Goal: Task Accomplishment & Management: Manage account settings

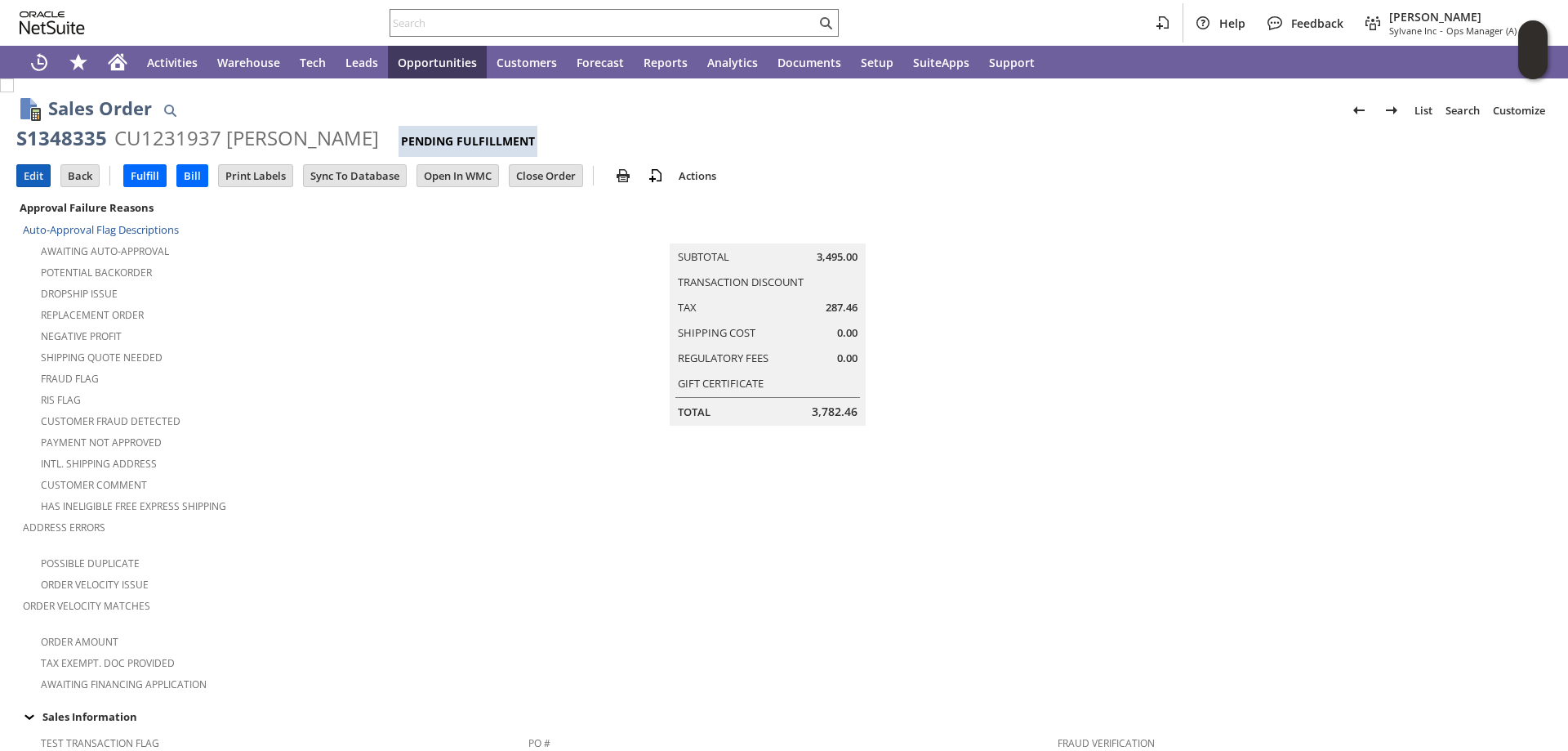
click at [37, 170] on input "Edit" at bounding box center [33, 176] width 32 height 21
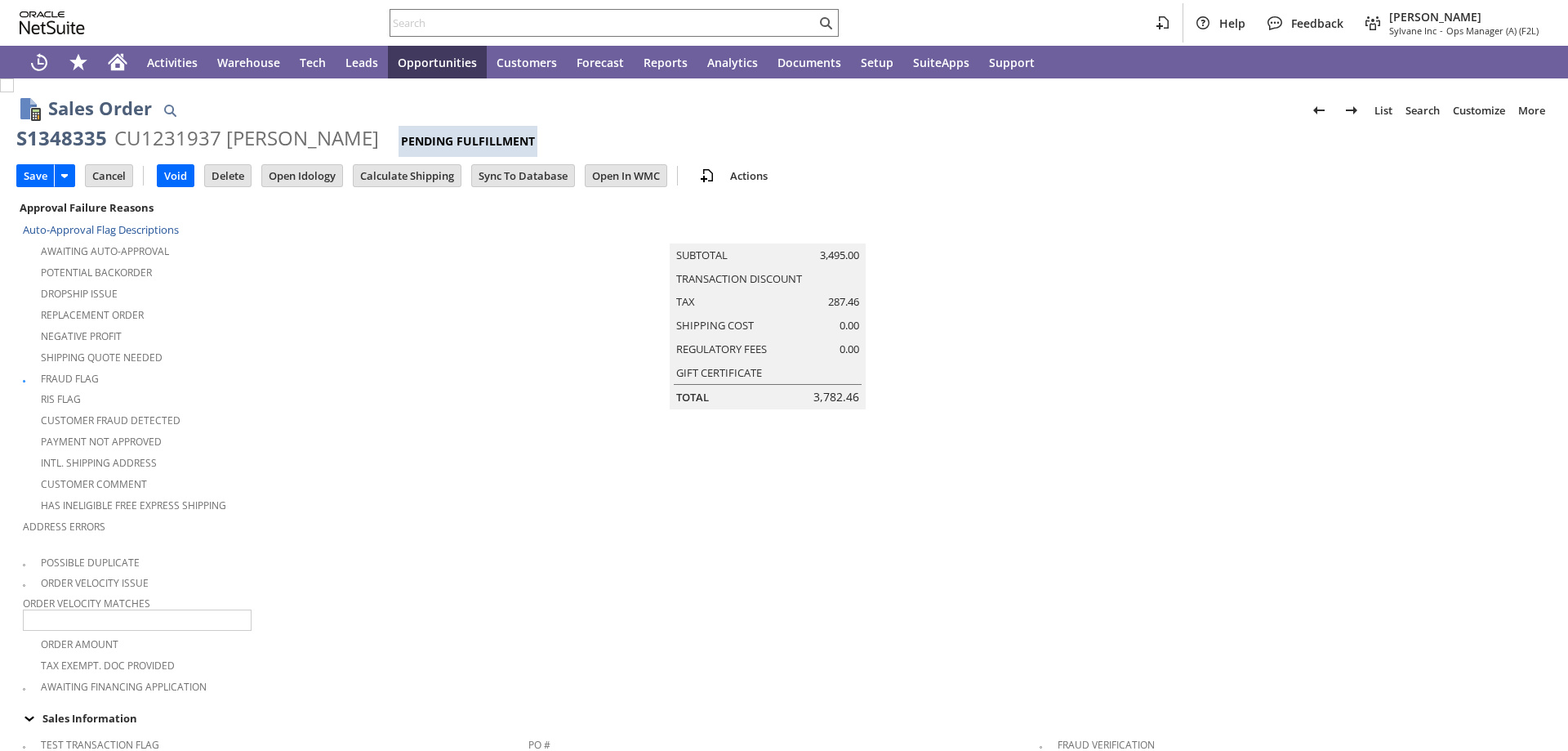
type input "Add"
type input "Copy Previous"
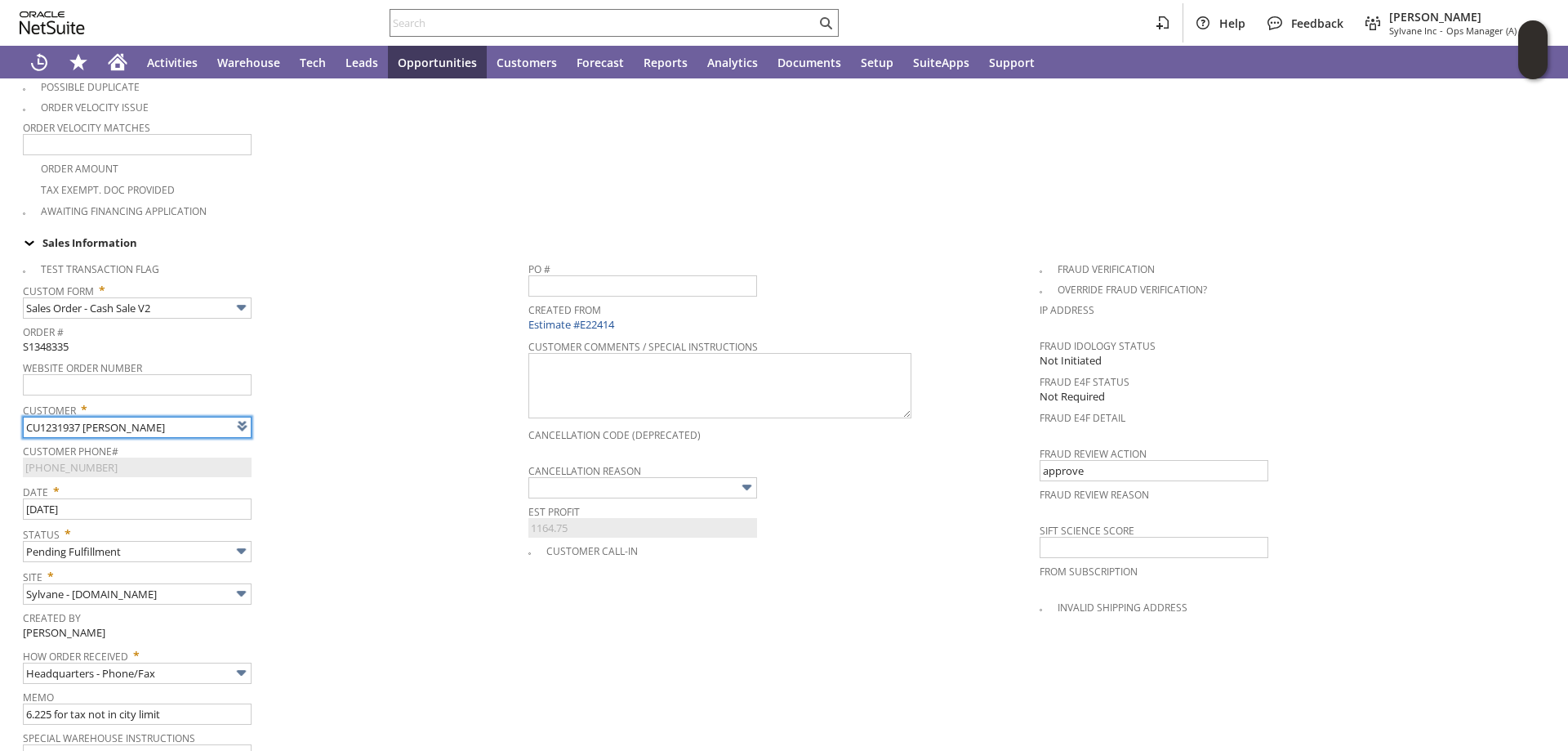
type input "Intelligent Recommendations¹⁰"
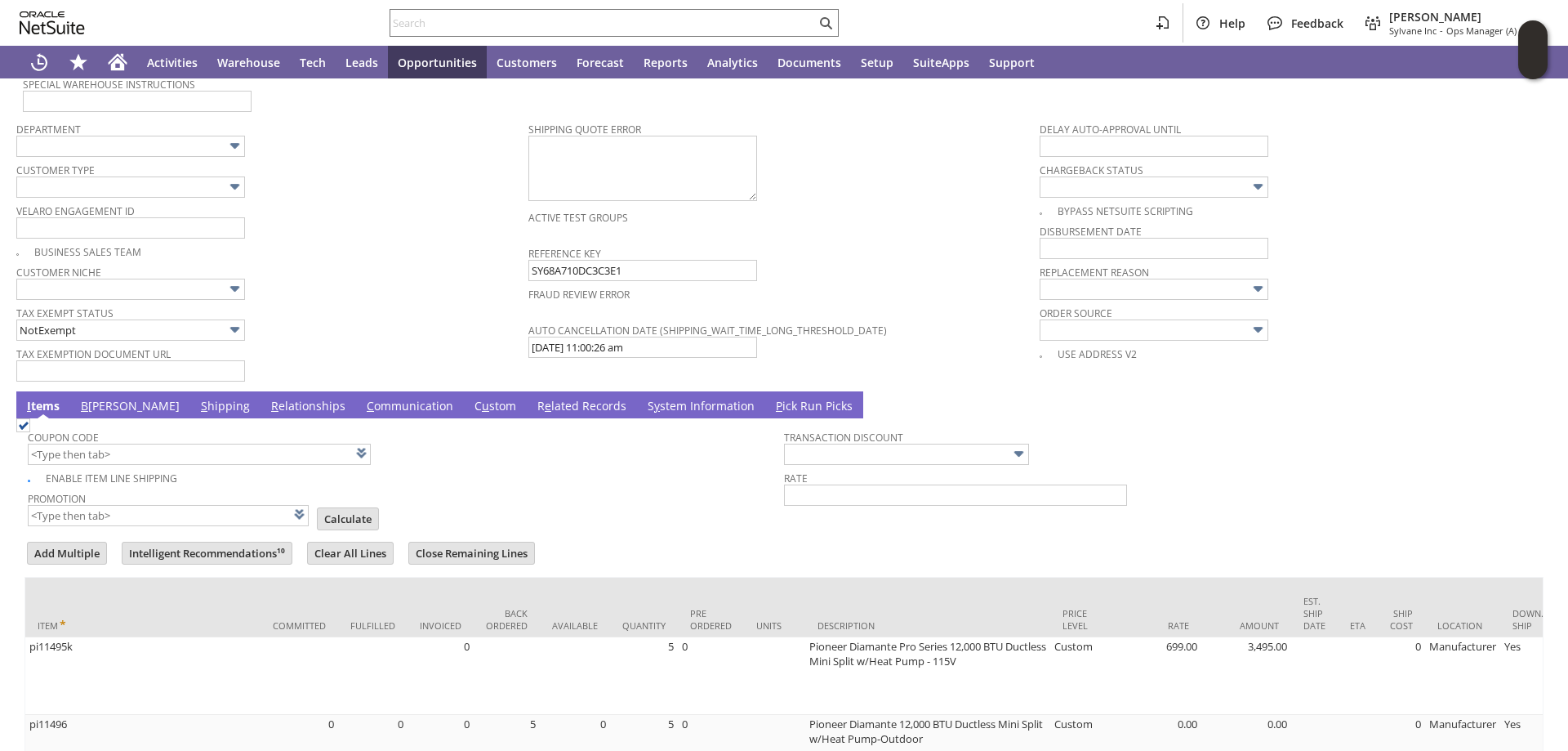
scroll to position [1426, 0]
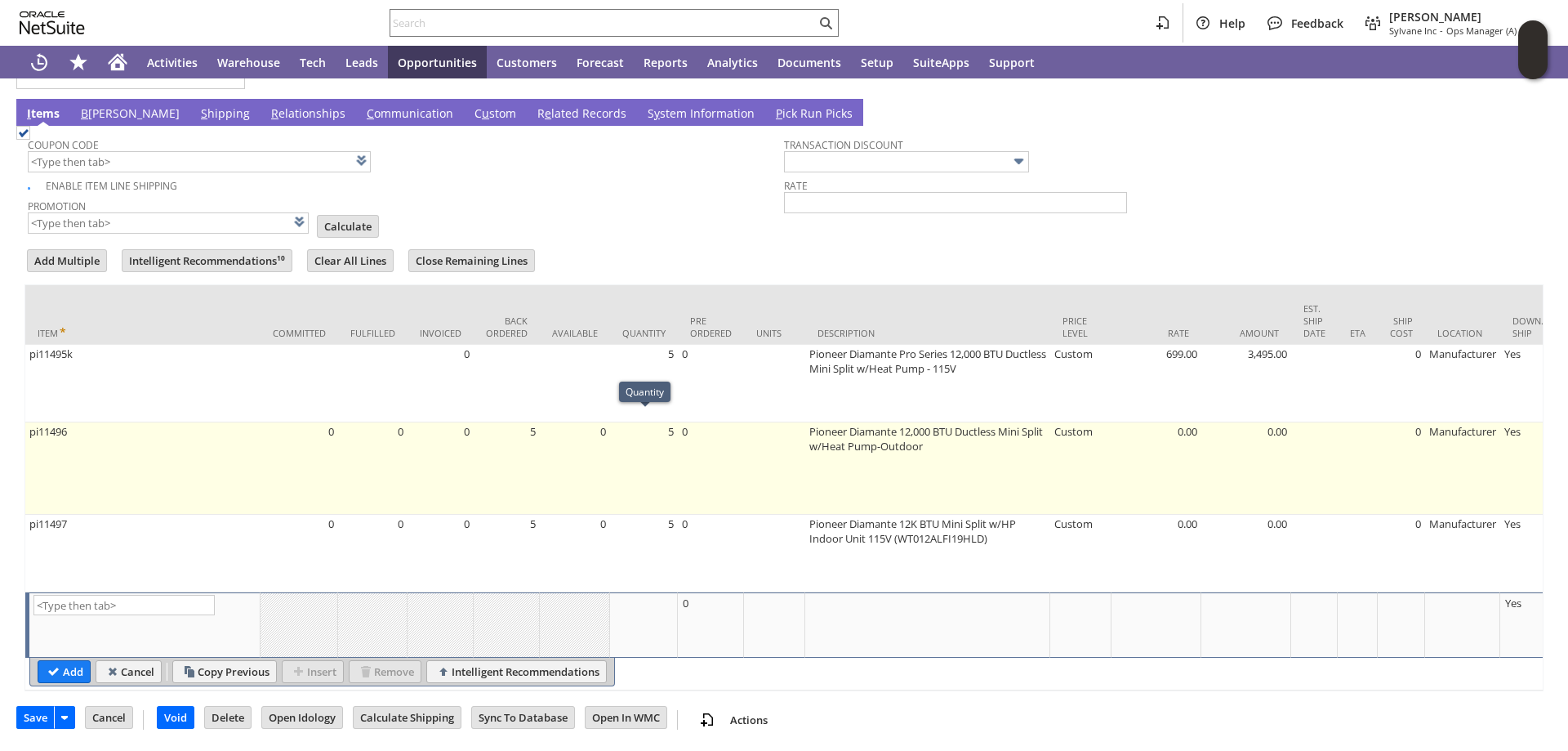
click at [669, 426] on td "5" at bounding box center [643, 468] width 67 height 93
type input "5"
type input "OK"
type input "Make Copy"
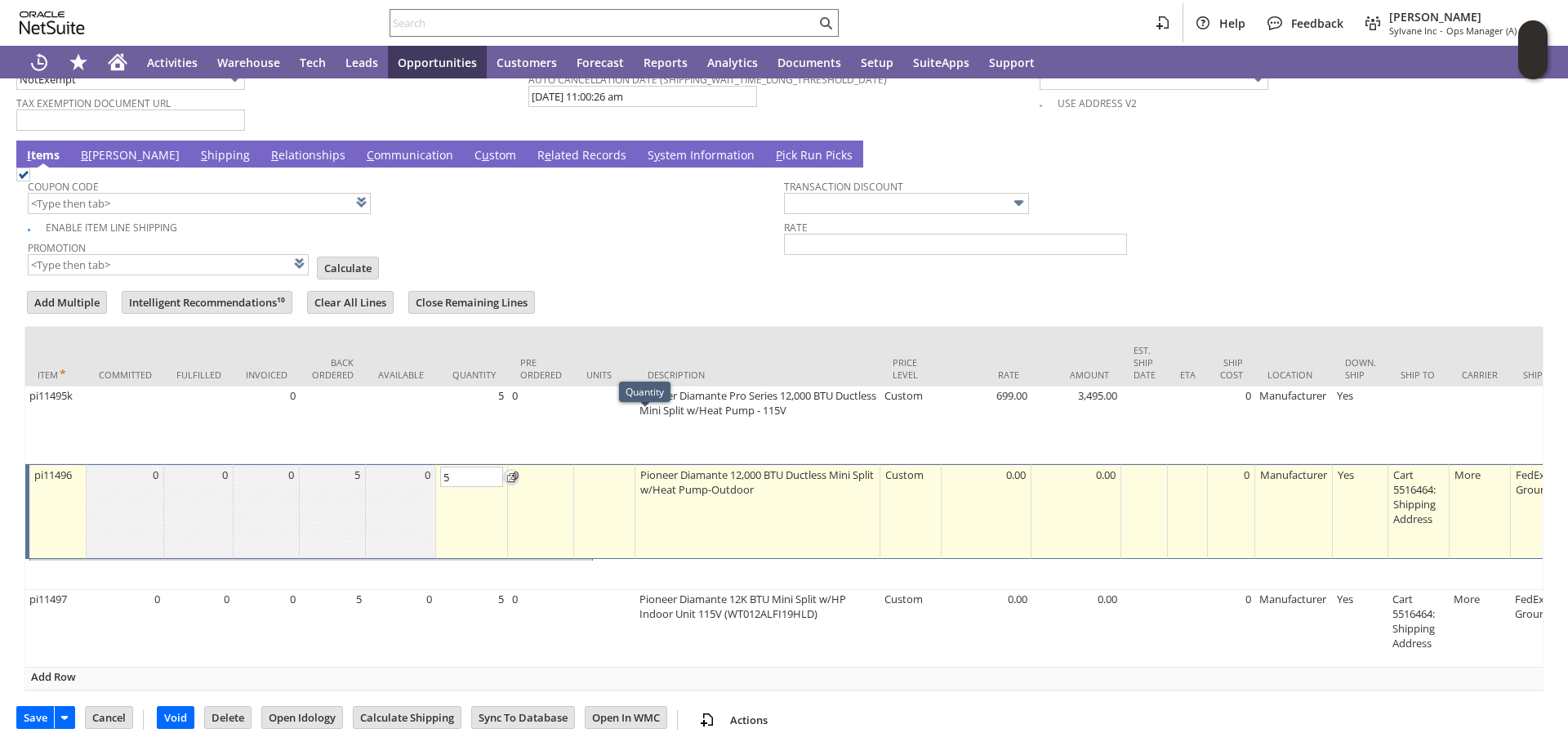
scroll to position [1385, 0]
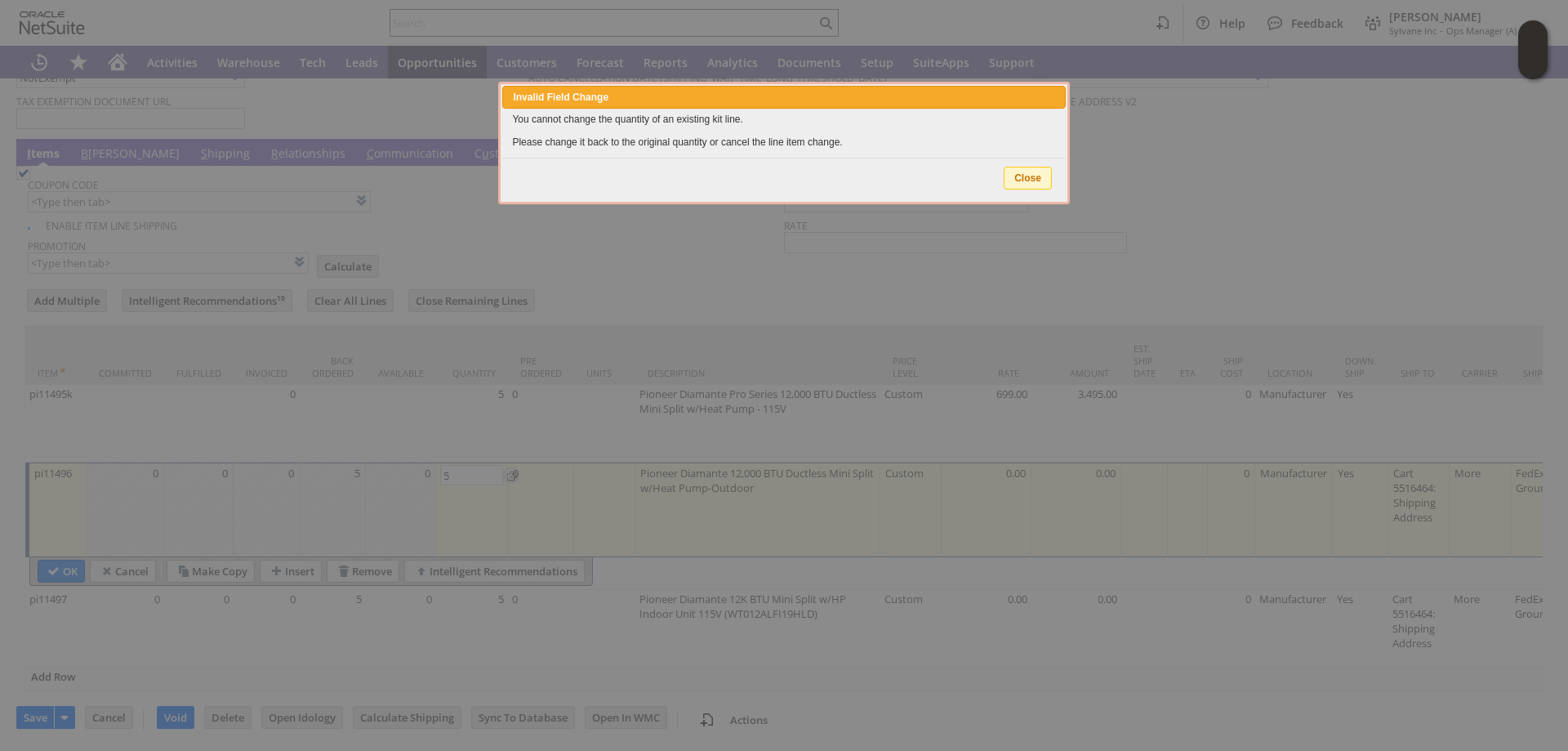
click at [1021, 183] on body "Help Feedback Angela Gruchala Sylvane Inc - Ops Manager (A) (F2L) Activities Wa…" at bounding box center [784, 375] width 1568 height 751
click at [1032, 180] on span "Close" at bounding box center [1028, 178] width 47 height 21
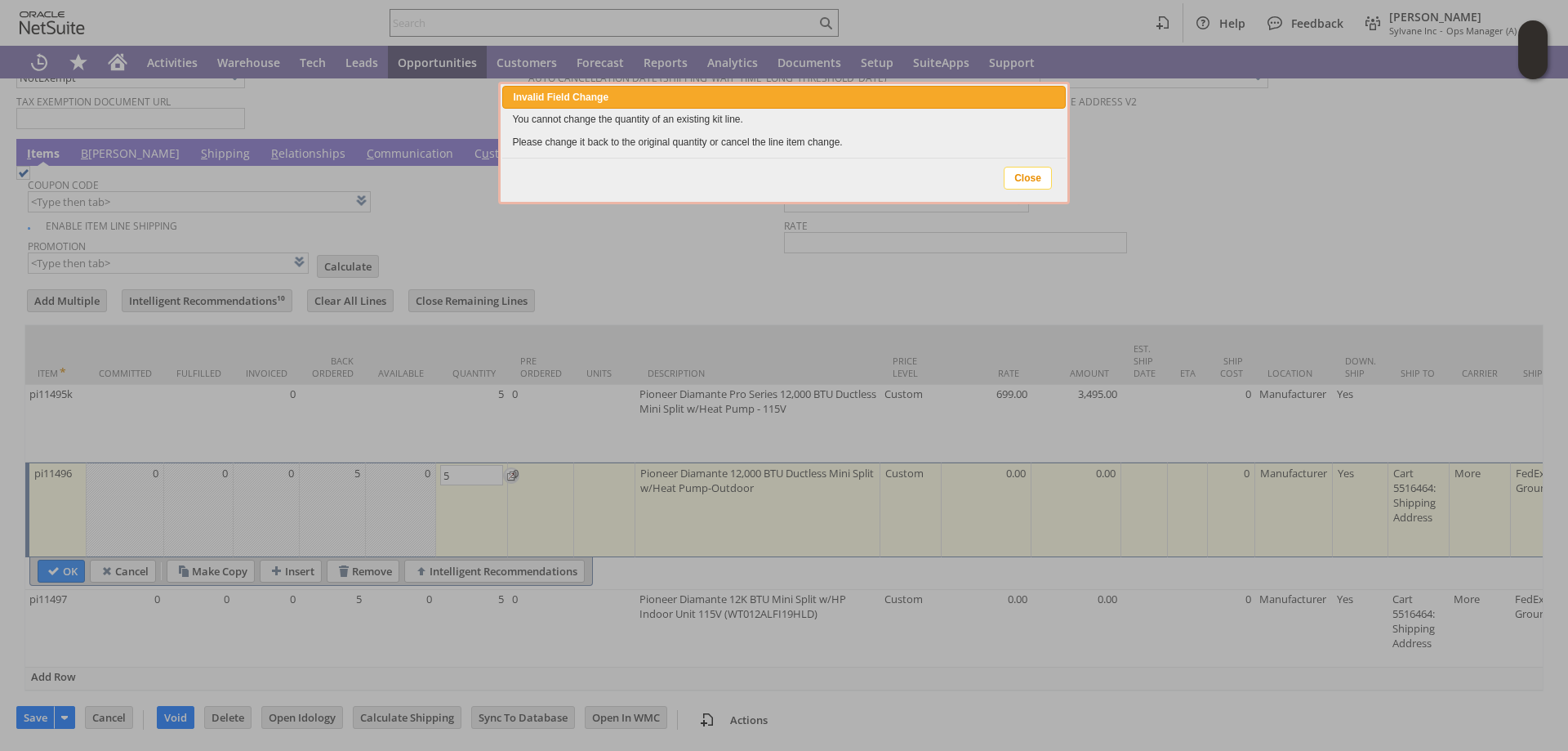
click at [1020, 176] on span "Close" at bounding box center [1028, 178] width 47 height 21
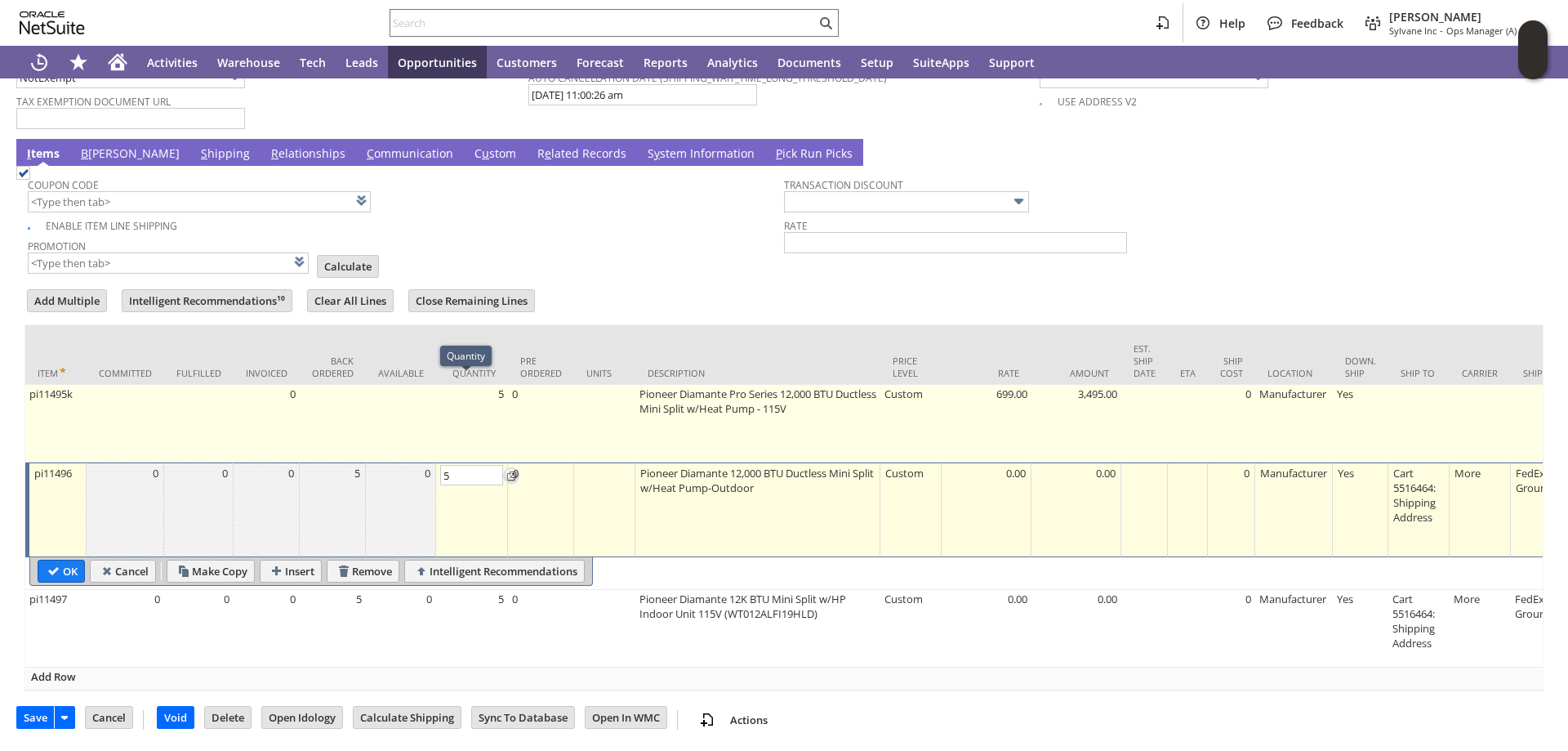
click at [481, 385] on td "5" at bounding box center [473, 423] width 72 height 77
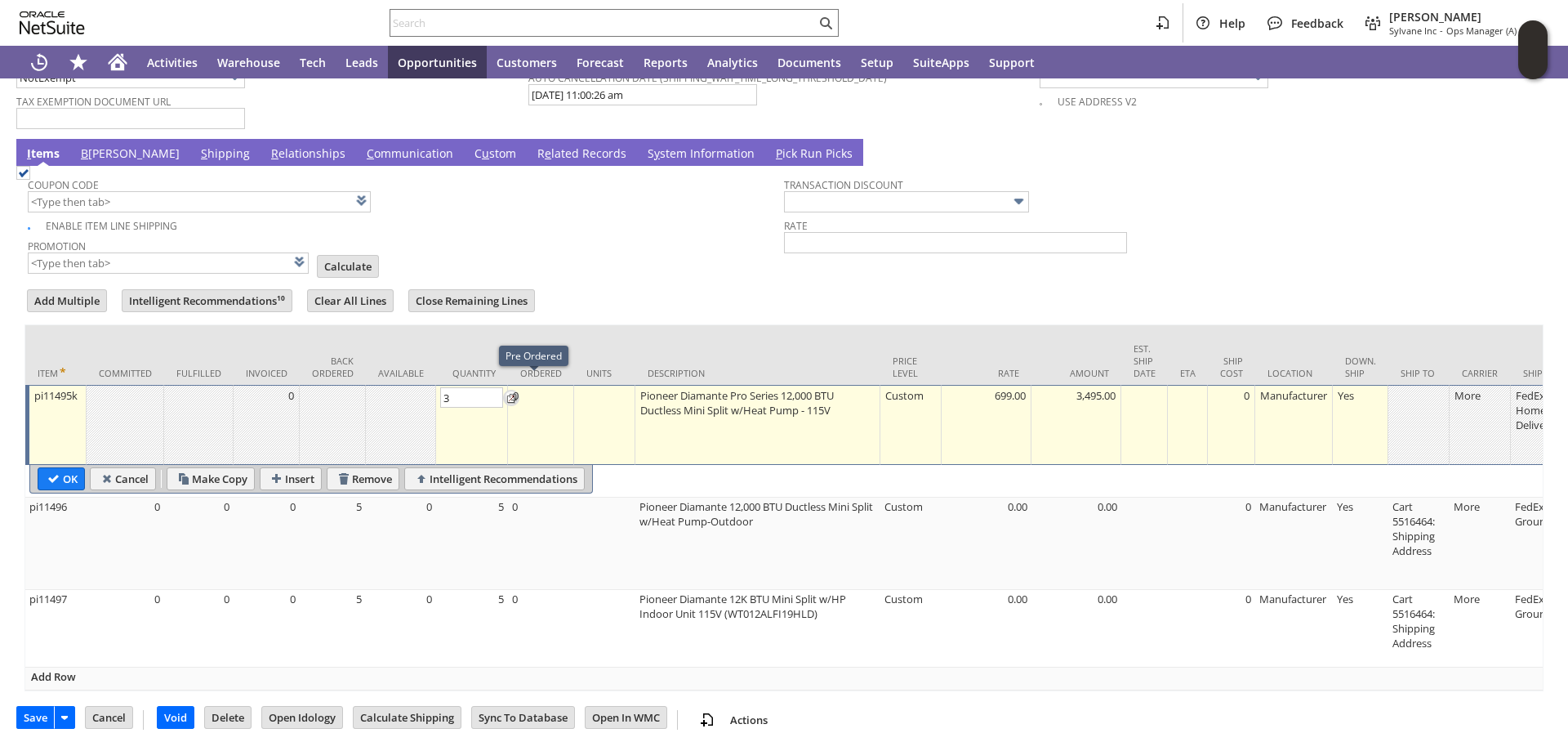
type input "3"
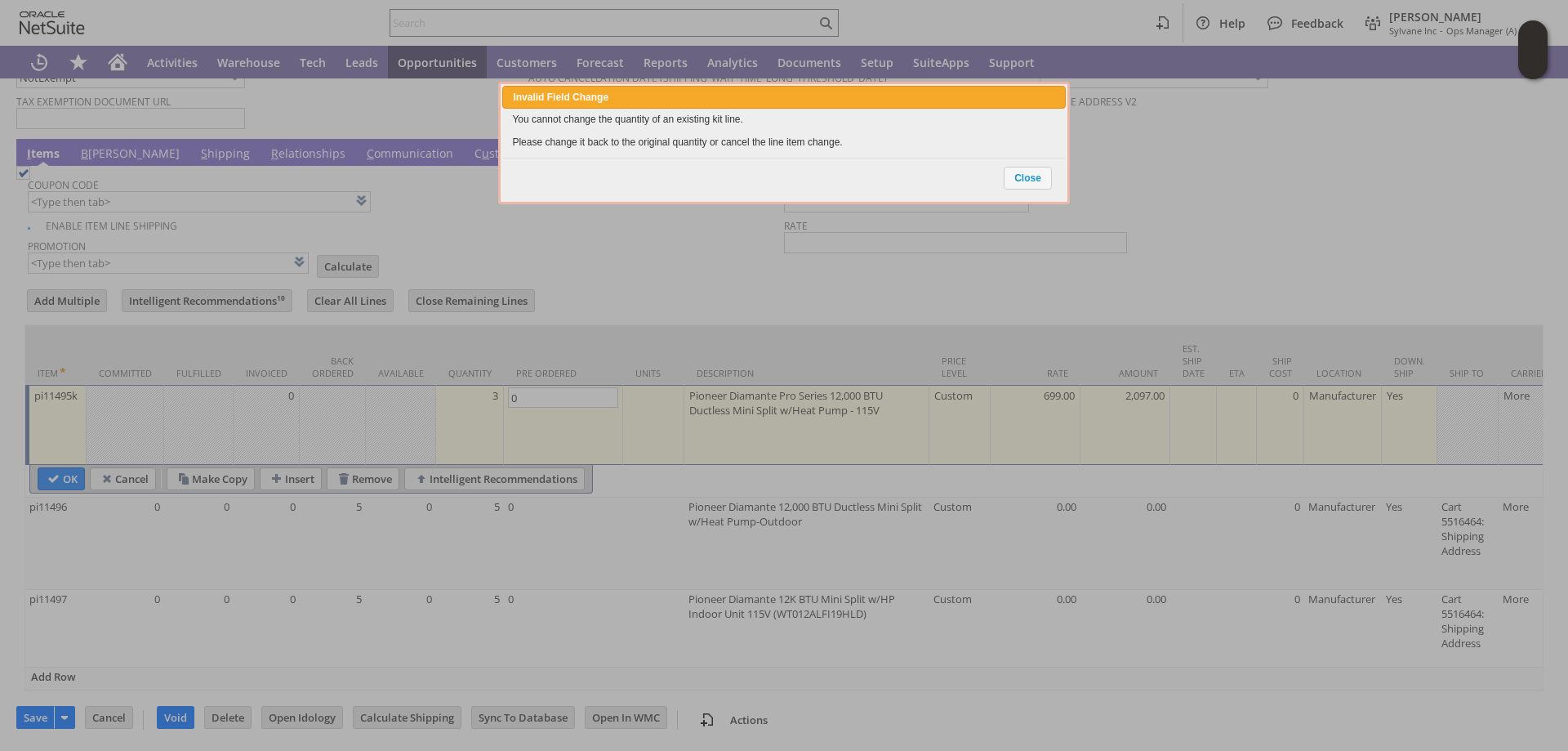
click at [53, 460] on div at bounding box center [784, 375] width 1568 height 751
click at [1028, 176] on span "Close" at bounding box center [1028, 178] width 47 height 21
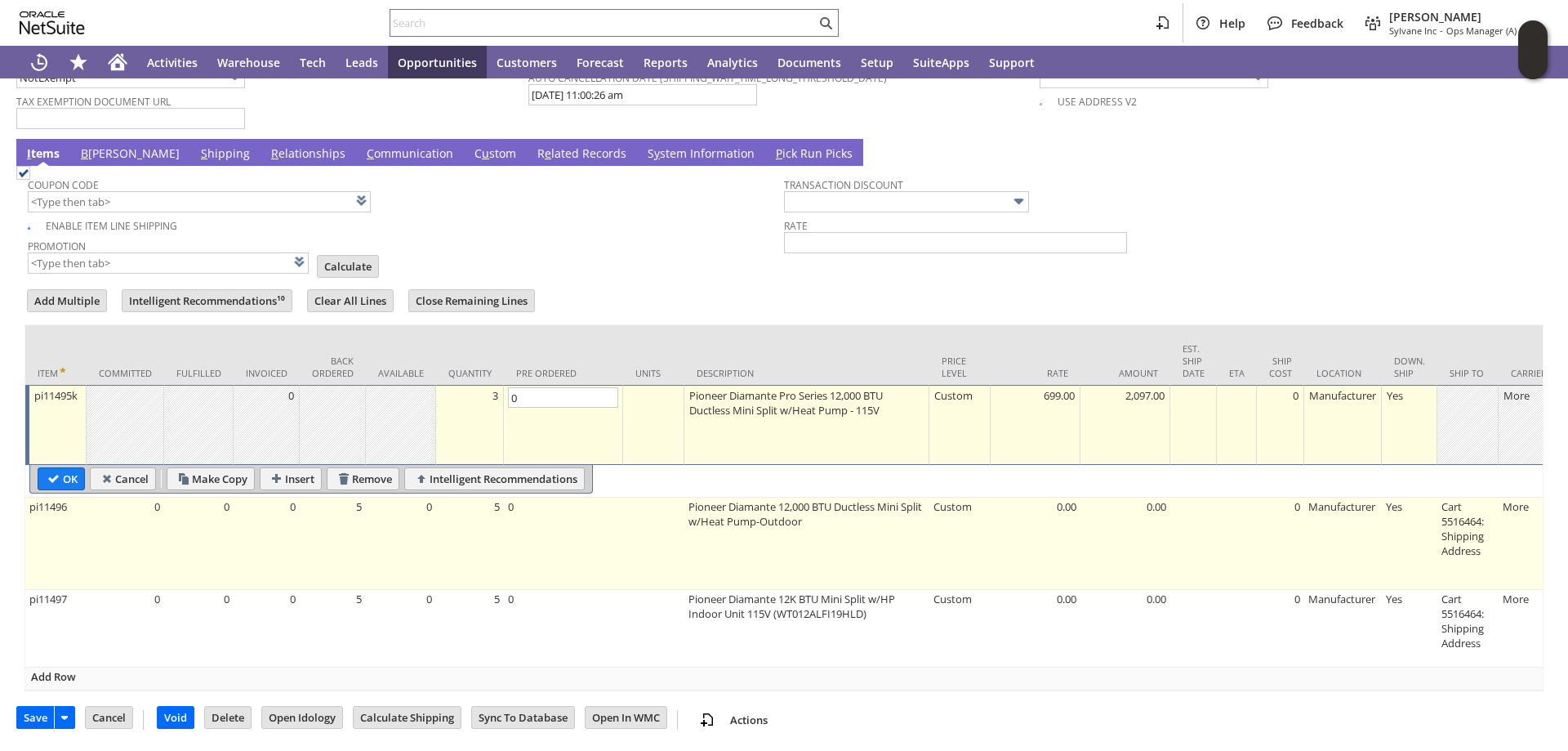
click at [464, 497] on td "5" at bounding box center [470, 543] width 67 height 93
type input "OK"
type input "Make Copy"
type input "5"
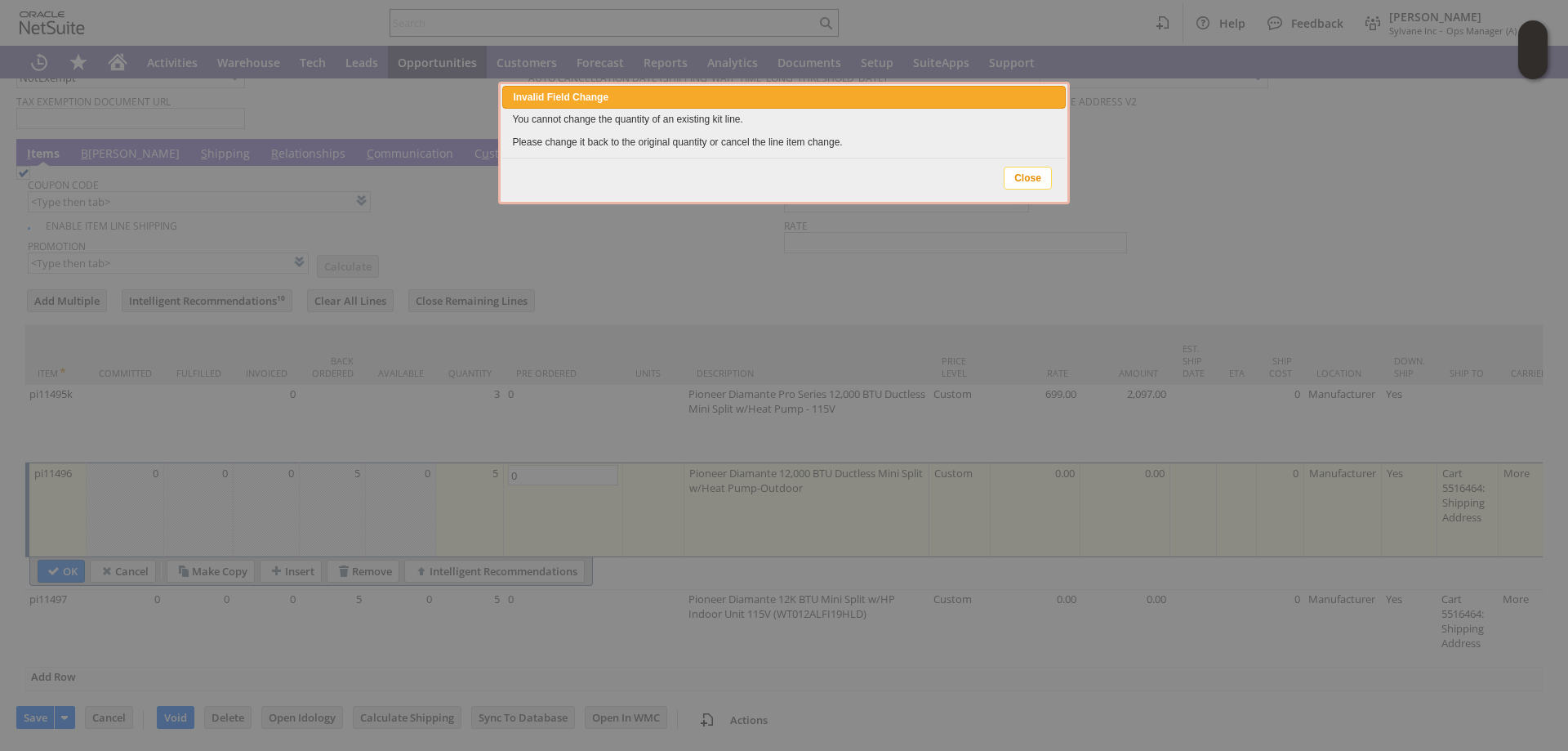
drag, startPoint x: 1037, startPoint y: 181, endPoint x: 832, endPoint y: 332, distance: 254.6
click at [1036, 181] on span "Close" at bounding box center [1028, 178] width 47 height 21
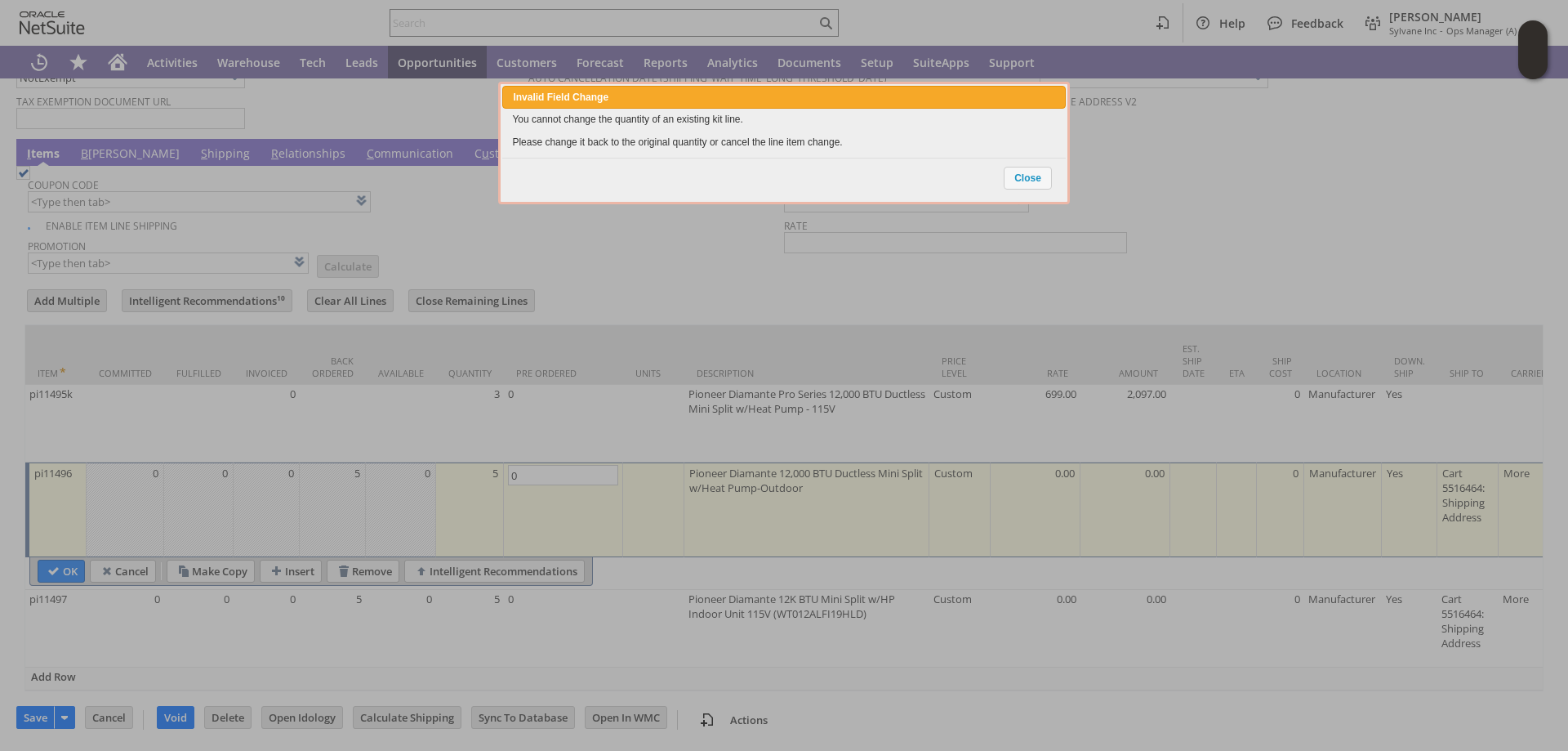
click at [475, 469] on div at bounding box center [784, 375] width 1568 height 751
click at [1031, 178] on span "Close" at bounding box center [1028, 178] width 47 height 21
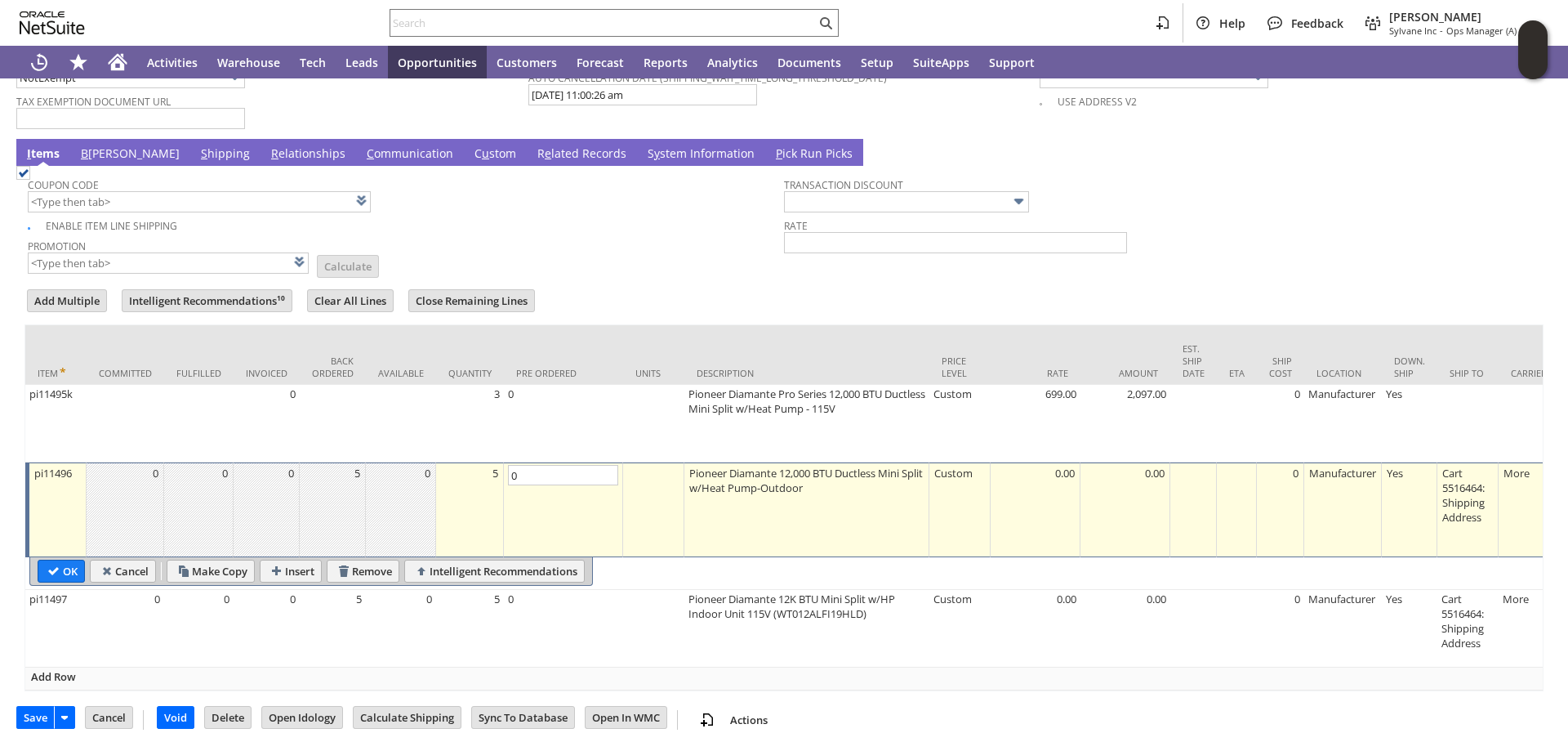
click at [475, 470] on div "5" at bounding box center [470, 473] width 59 height 17
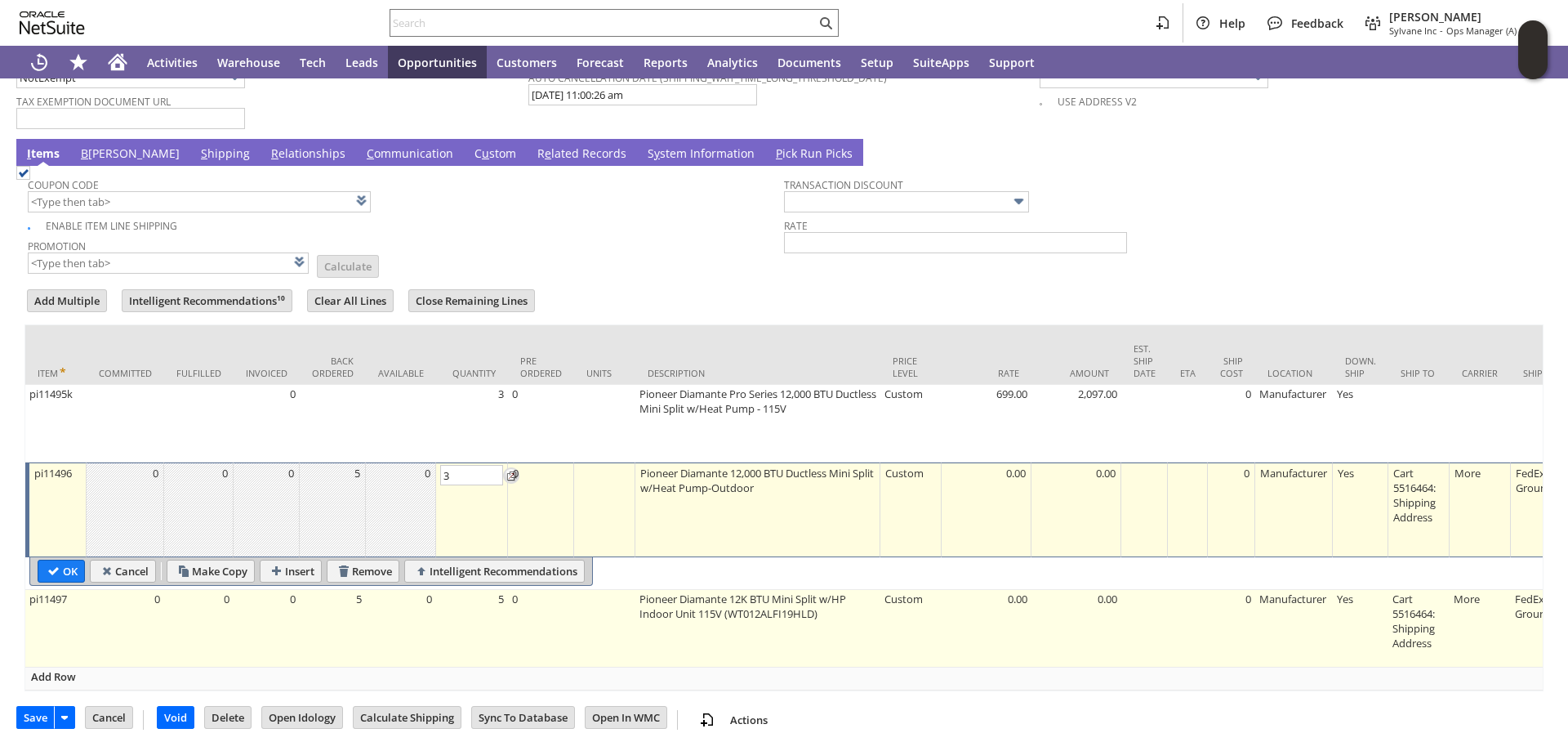
type input "3"
click at [475, 595] on body "Help Feedback Angela Gruchala Sylvane Inc - Ops Manager (A) (F2L) Activities Wa…" at bounding box center [784, 375] width 1568 height 751
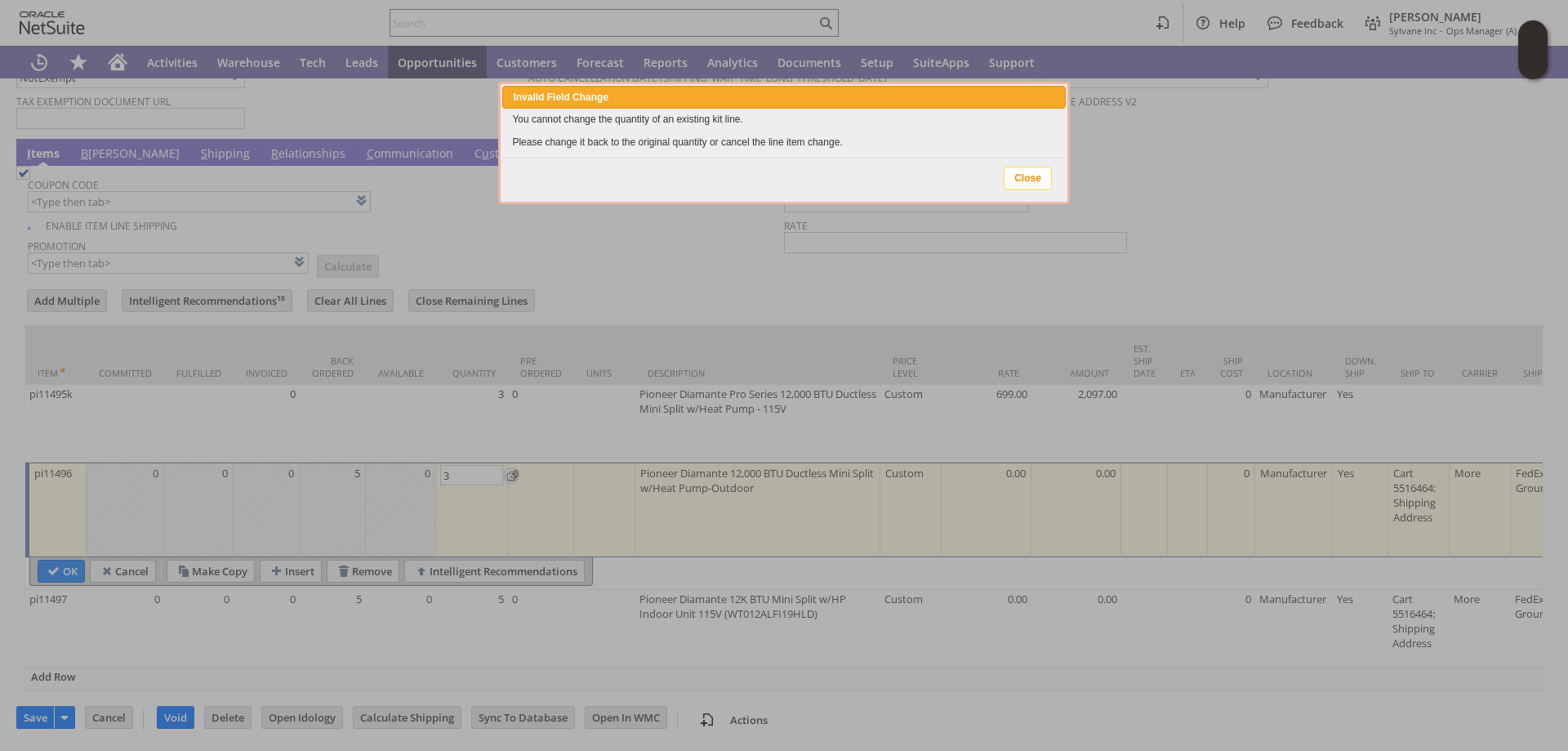
click at [1026, 174] on span "Close" at bounding box center [1028, 178] width 47 height 21
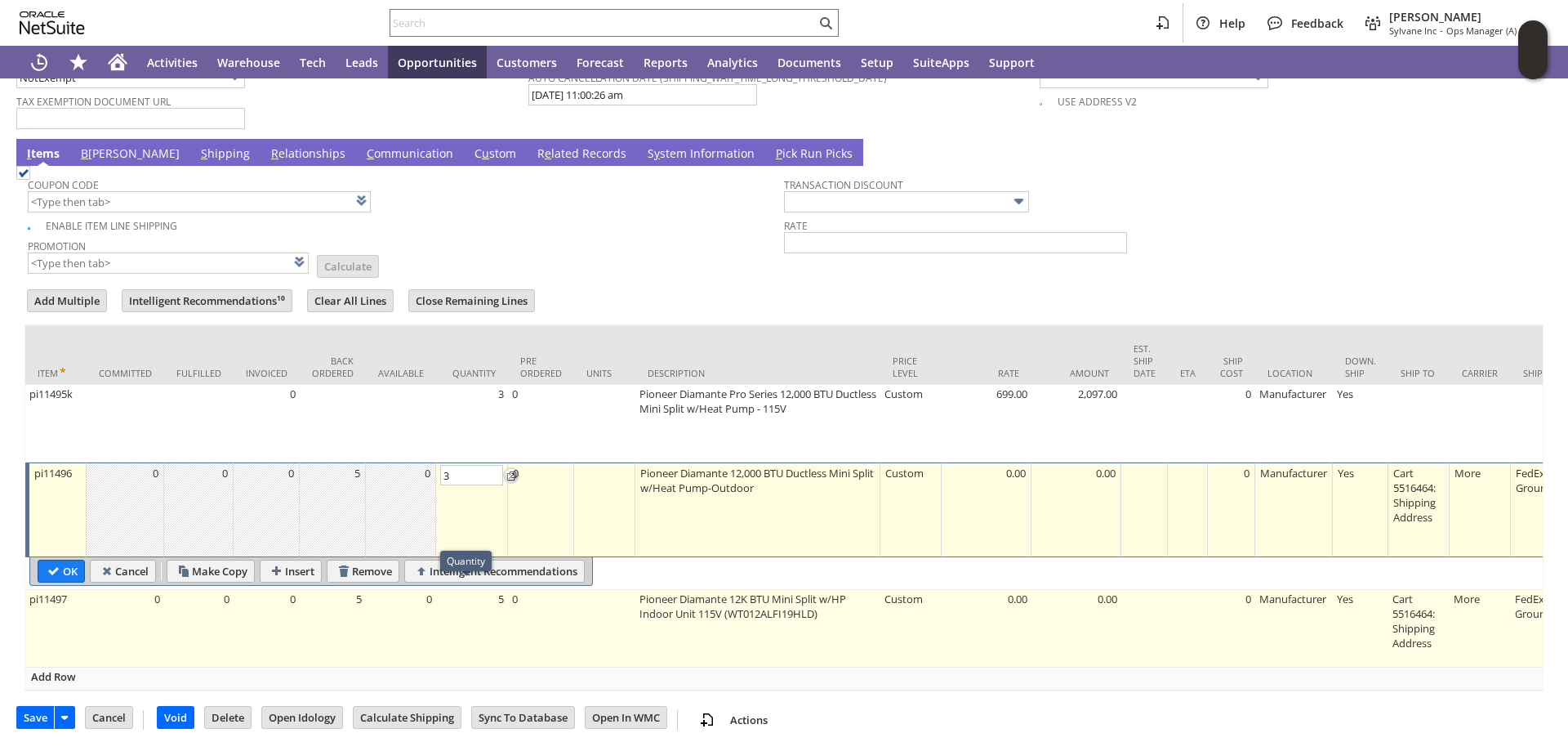
click at [473, 593] on td "5" at bounding box center [473, 628] width 72 height 77
type input "OK"
type input "Make Copy"
type input "5"
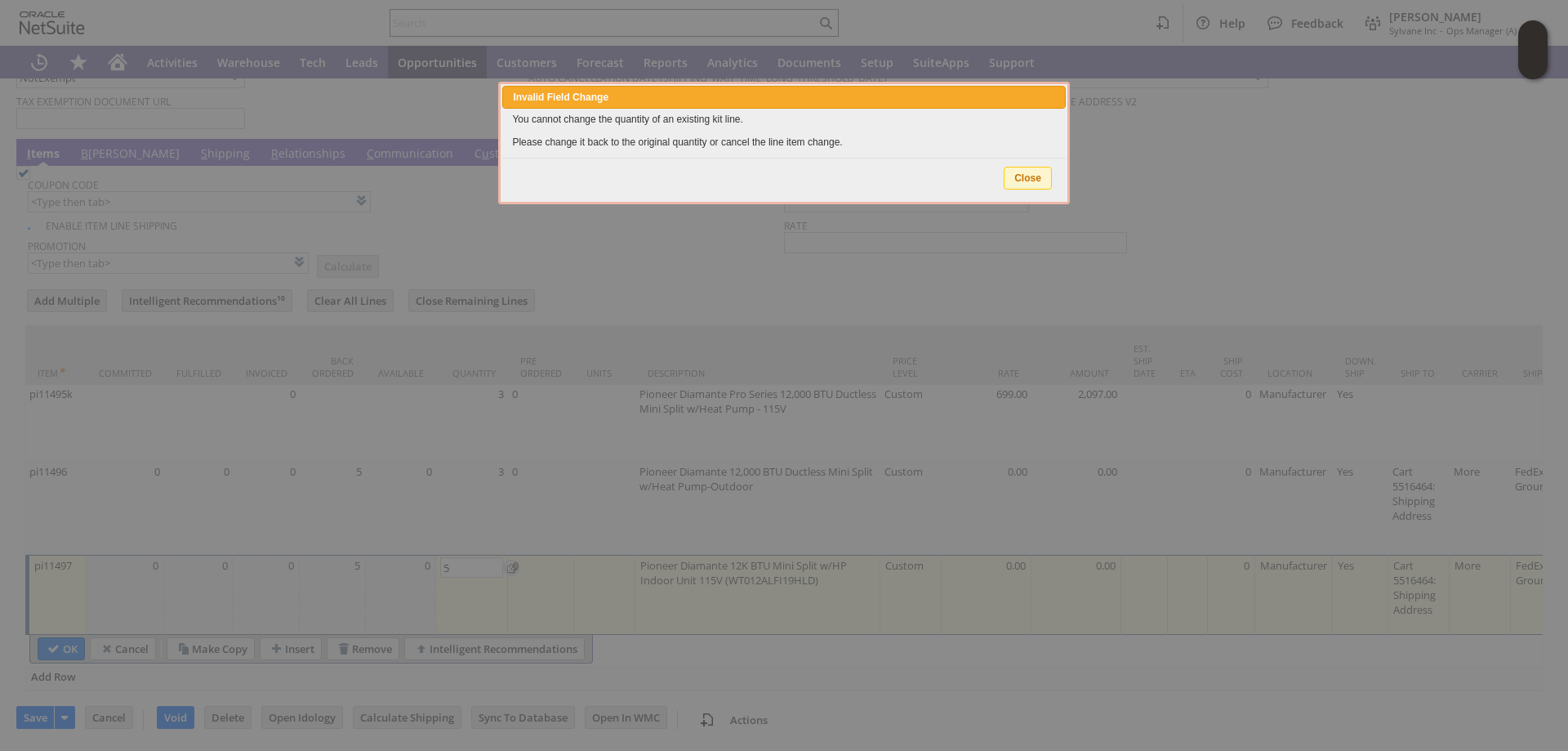
click at [1033, 174] on body "Help Feedback Angela Gruchala Sylvane Inc - Ops Manager (A) (F2L) Activities Wa…" at bounding box center [784, 375] width 1568 height 751
click at [1026, 173] on span "Close" at bounding box center [1028, 178] width 47 height 21
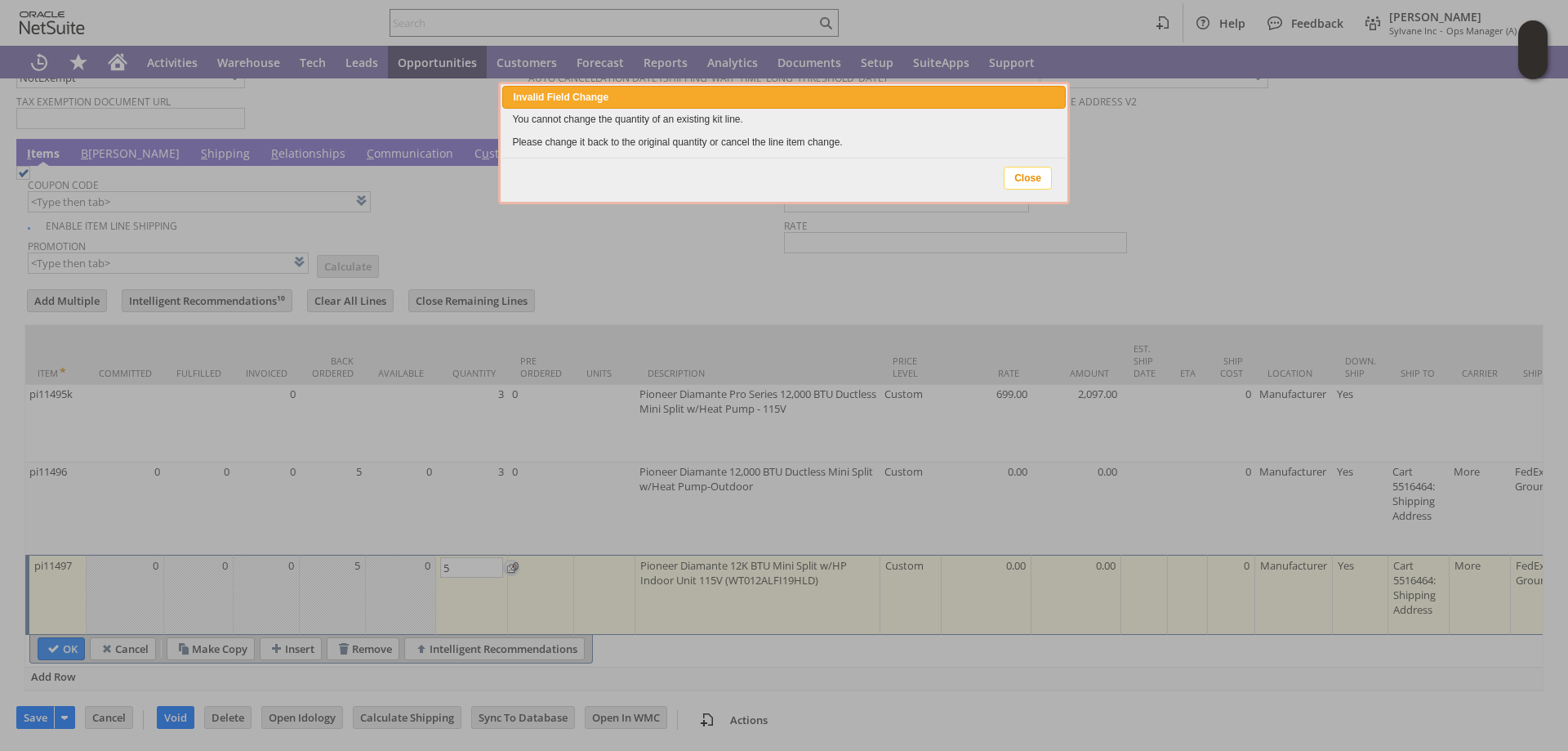
click at [1038, 175] on span "Close" at bounding box center [1028, 178] width 47 height 21
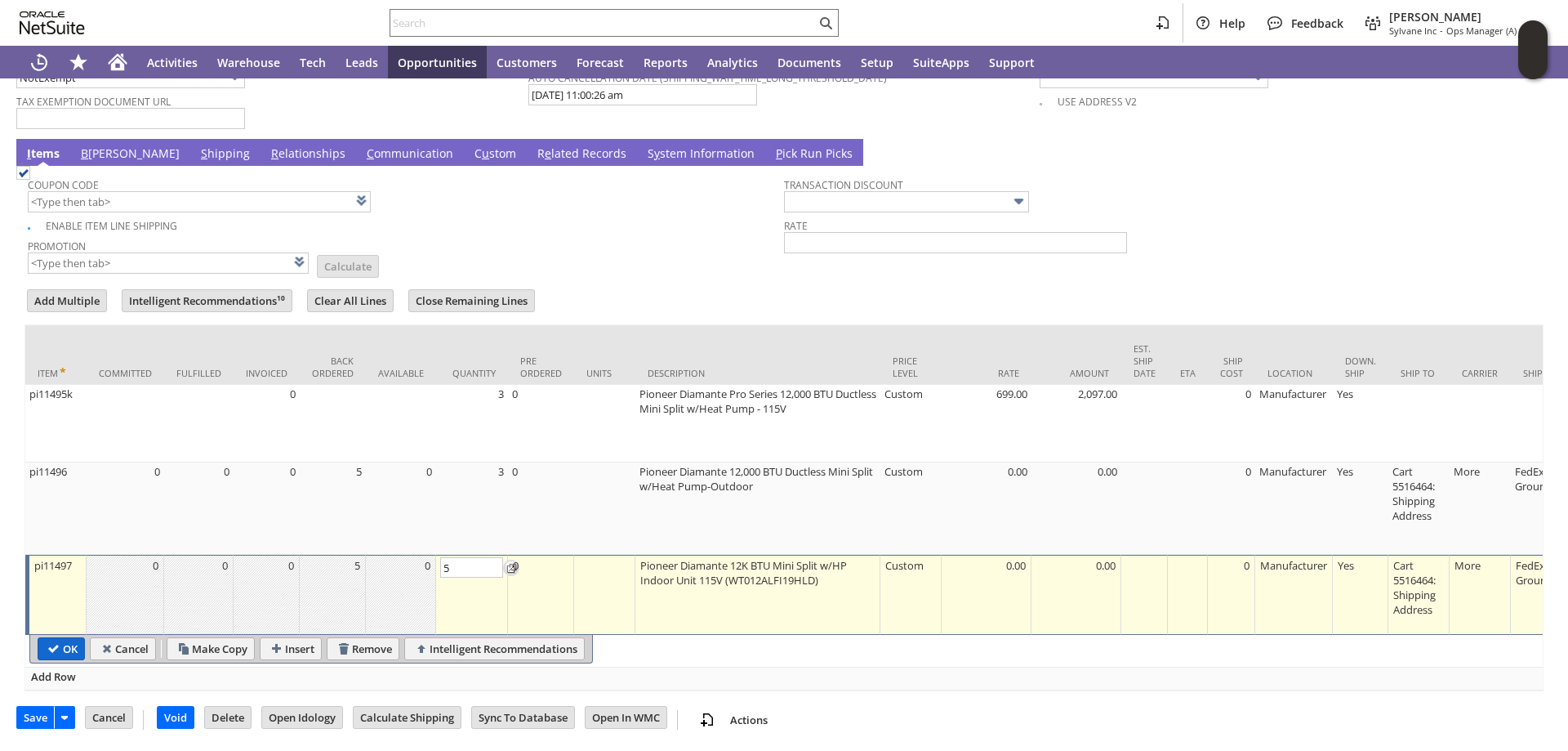
click at [80, 638] on input "OK" at bounding box center [61, 648] width 46 height 21
type input "Add"
type input "Copy Previous"
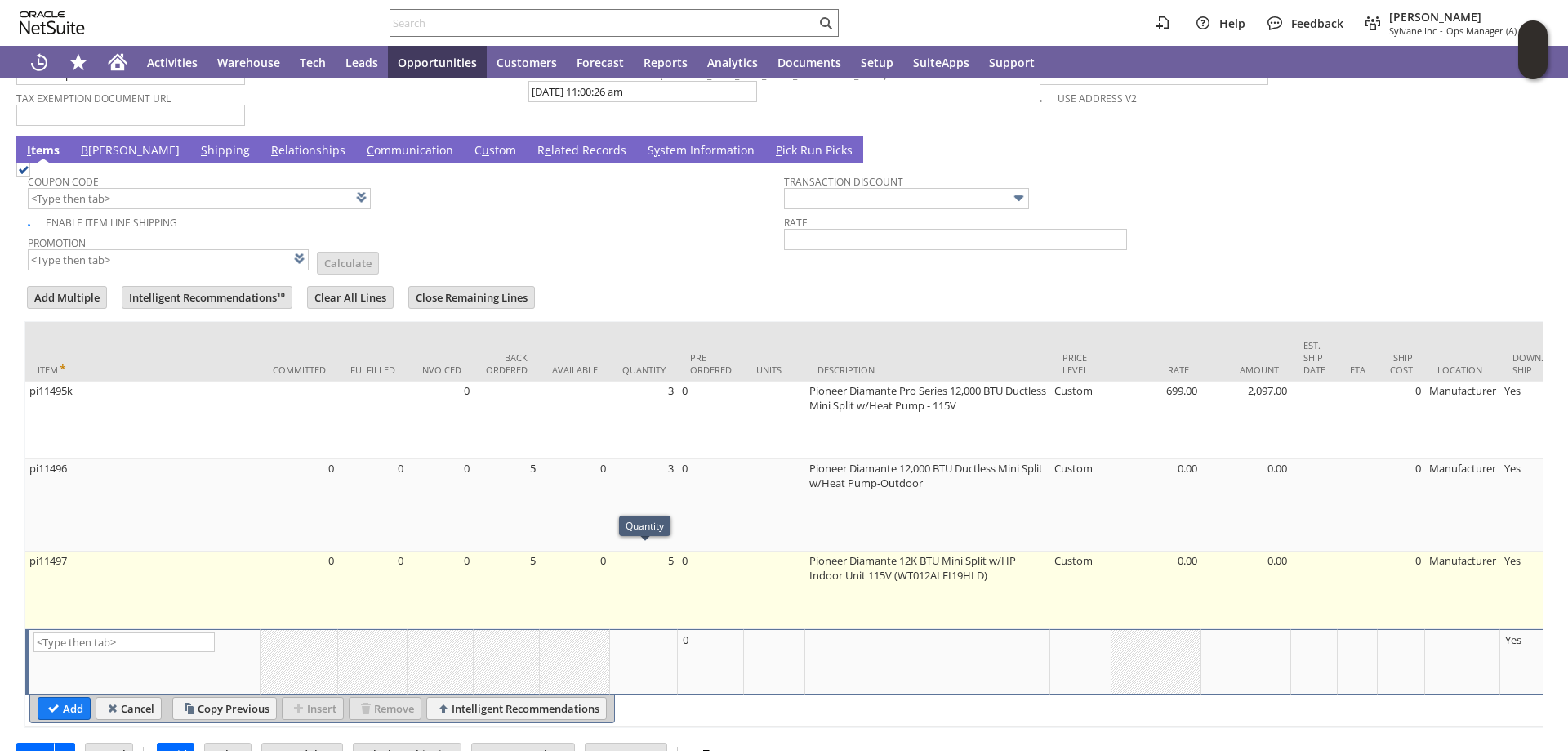
click at [670, 560] on td "5" at bounding box center [643, 590] width 67 height 77
type input "5"
type input "pi11497"
type input "OK"
type input "Make Copy"
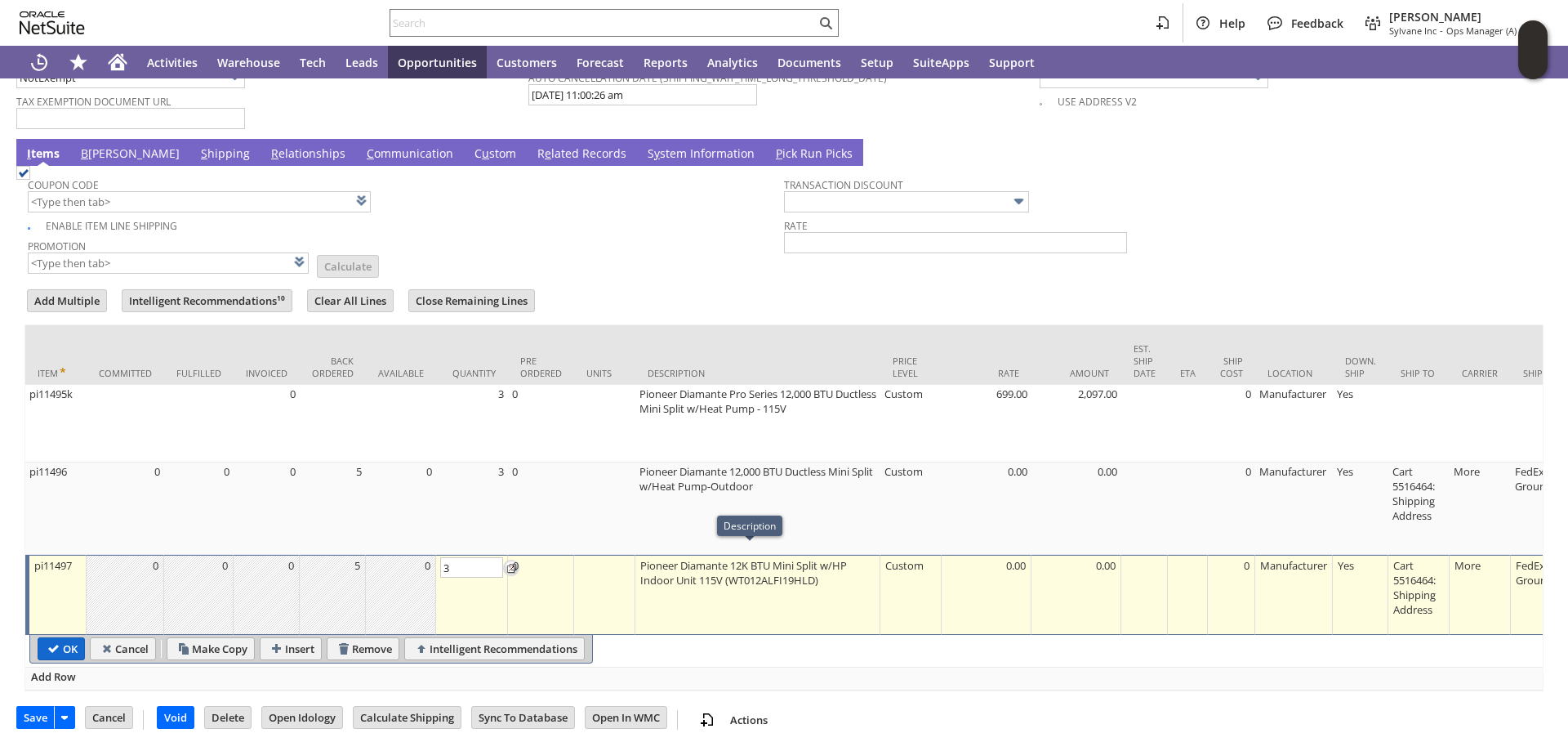
type input "3"
click at [67, 637] on body "Help Feedback Angela Gruchala Sylvane Inc - Ops Manager (A) (F2L) Activities Wa…" at bounding box center [784, 375] width 1568 height 751
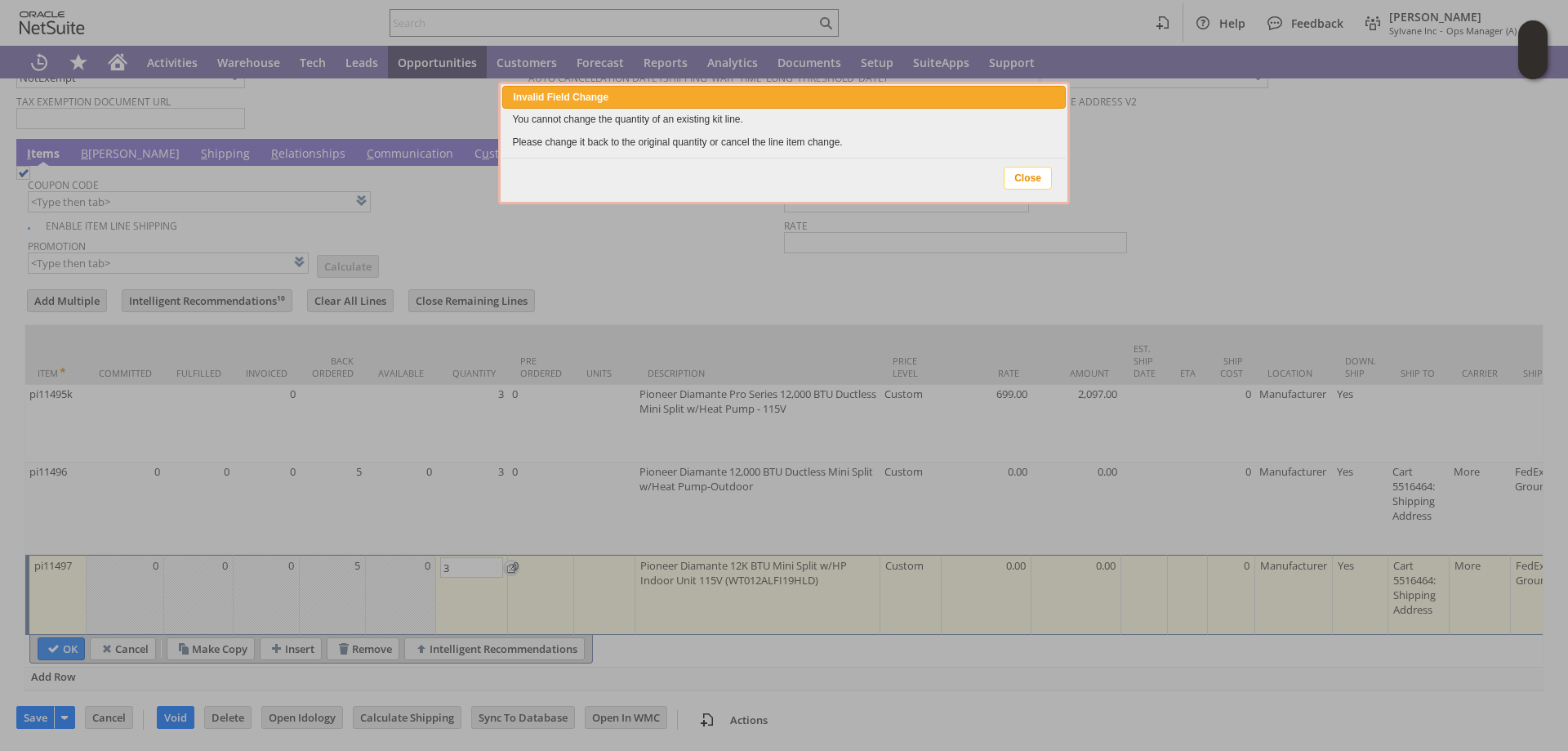
click at [1024, 179] on span "Close" at bounding box center [1028, 178] width 47 height 21
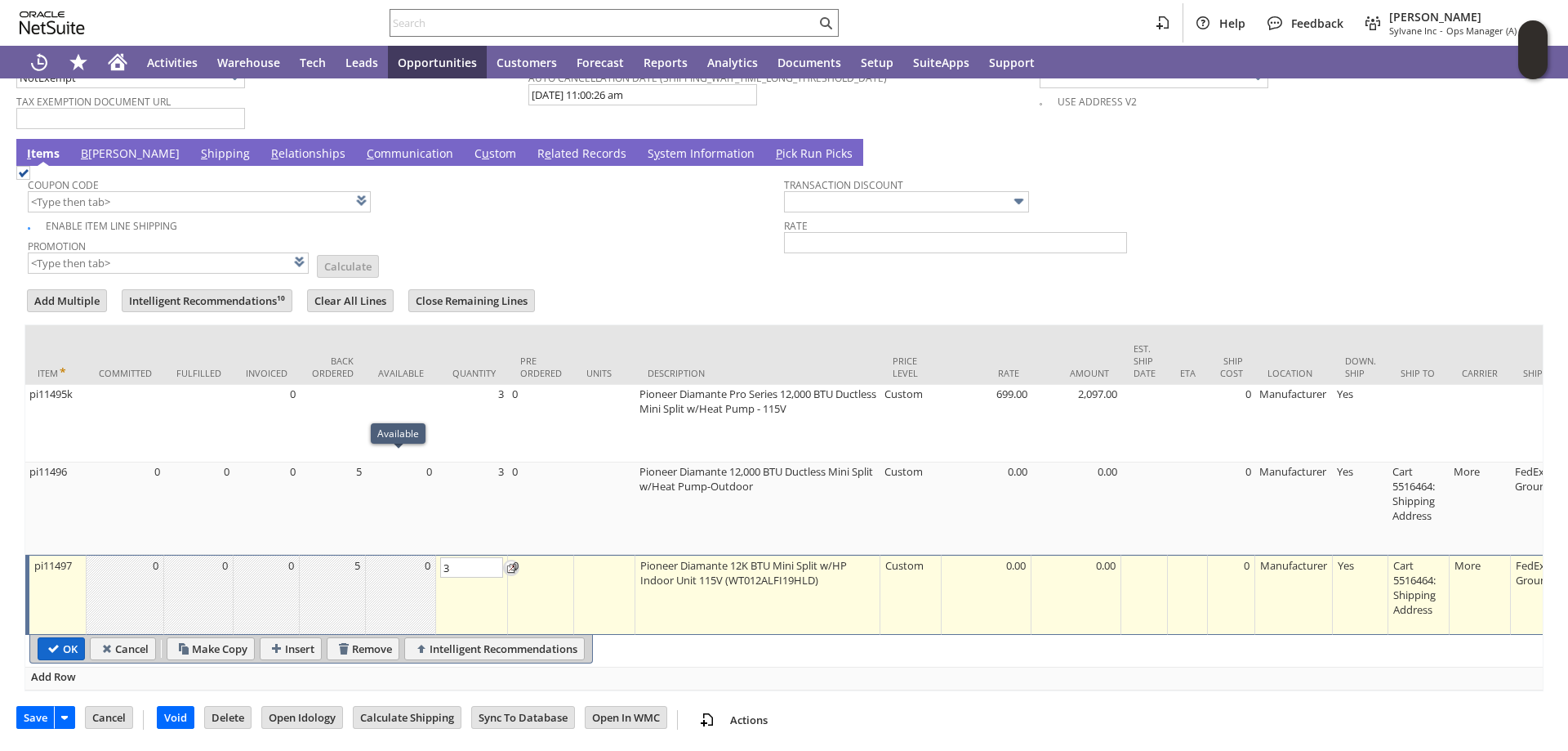
click at [73, 645] on input "OK" at bounding box center [61, 648] width 46 height 21
type input "Add"
type input "Copy Previous"
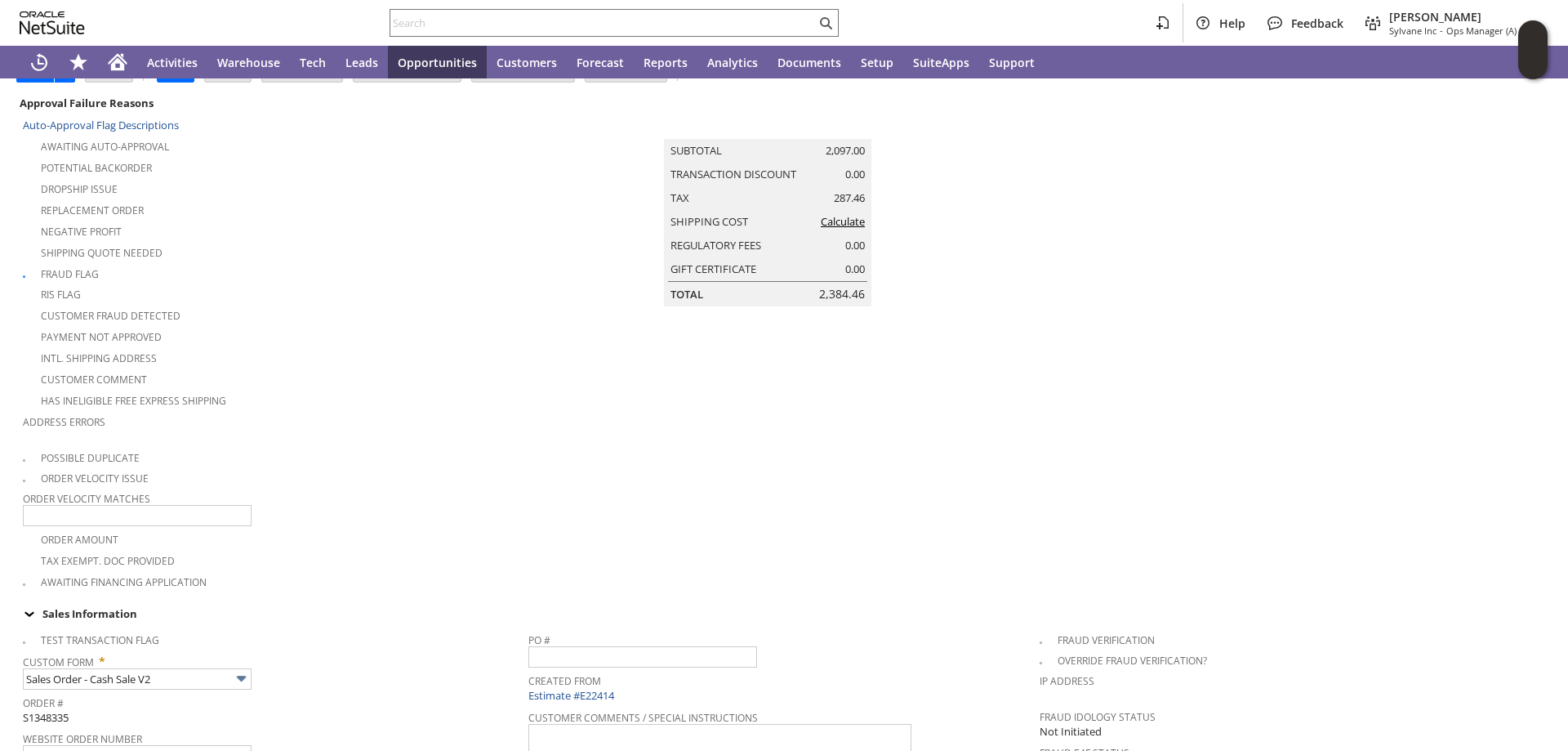
scroll to position [0, 0]
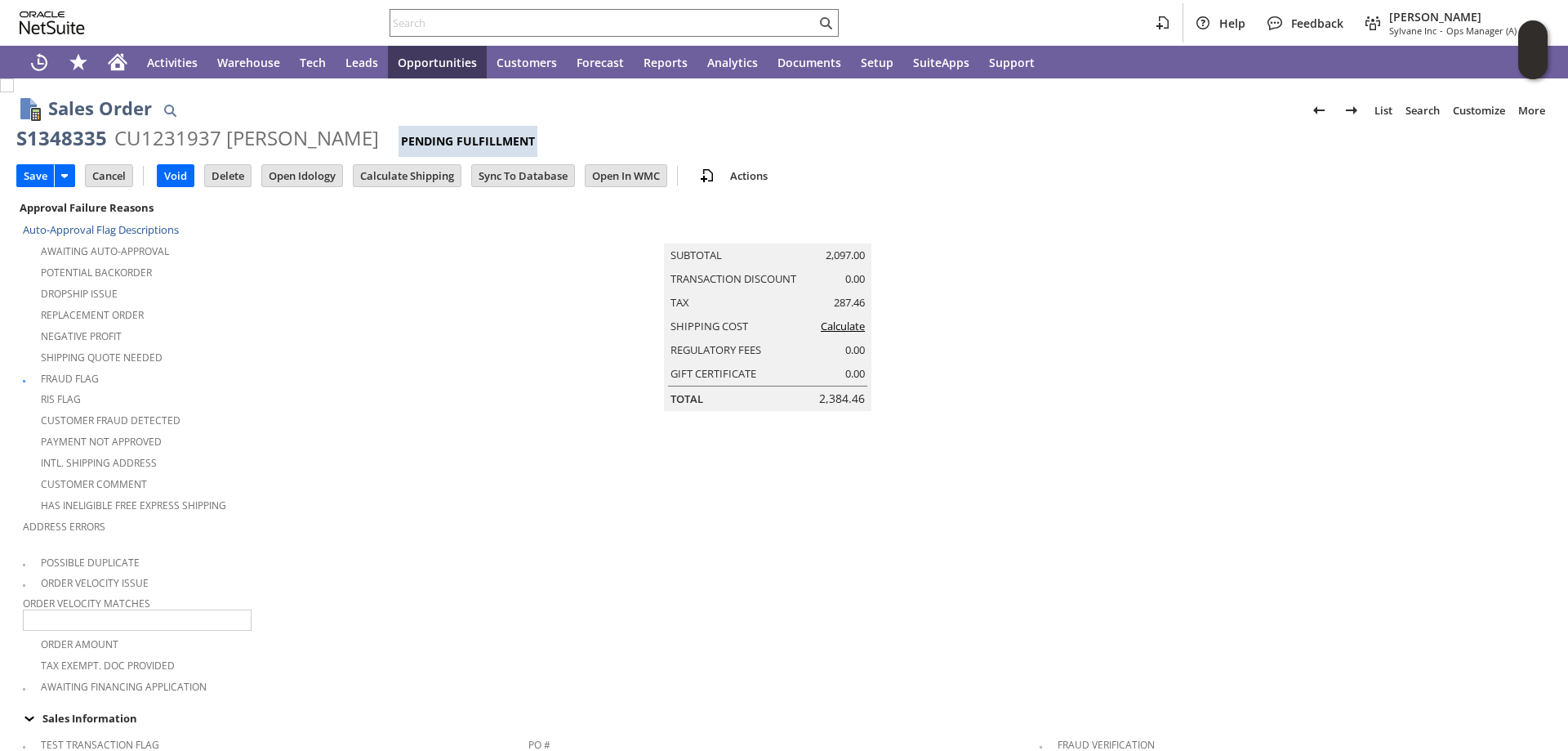
click at [836, 333] on link "Calculate" at bounding box center [843, 325] width 44 height 15
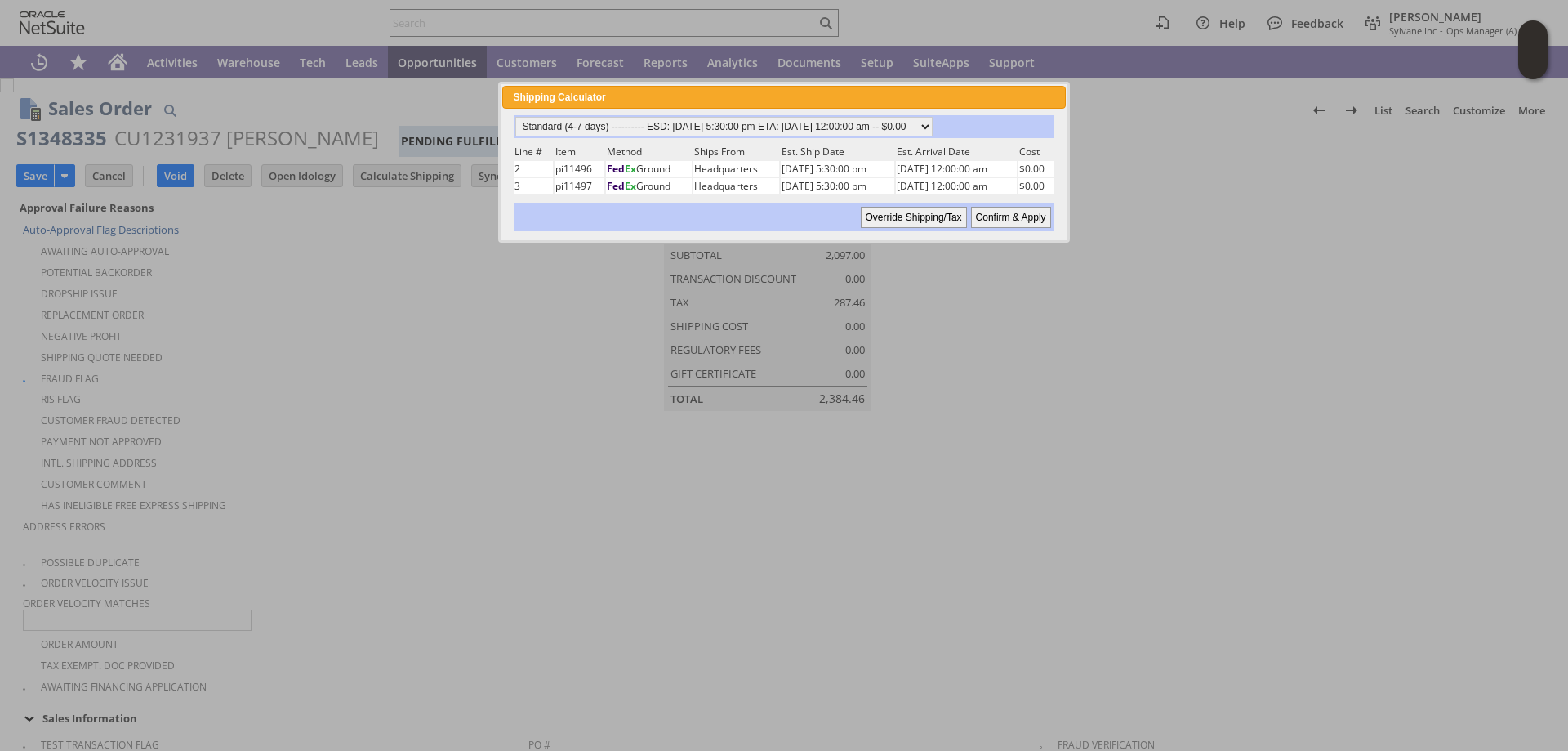
click at [1014, 219] on input "Confirm & Apply" at bounding box center [1011, 218] width 80 height 21
type input "Add"
type input "Copy Previous"
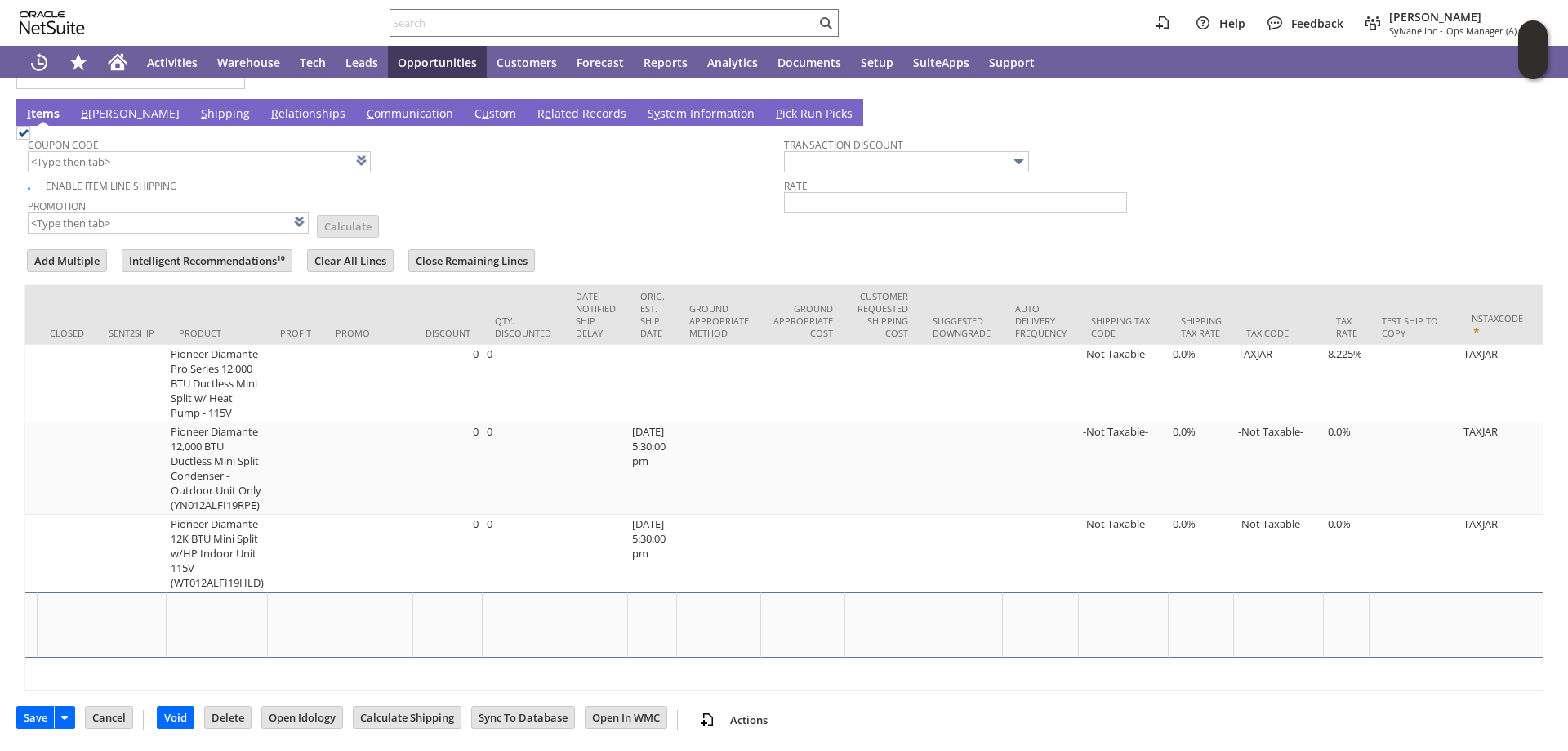
scroll to position [0, 2826]
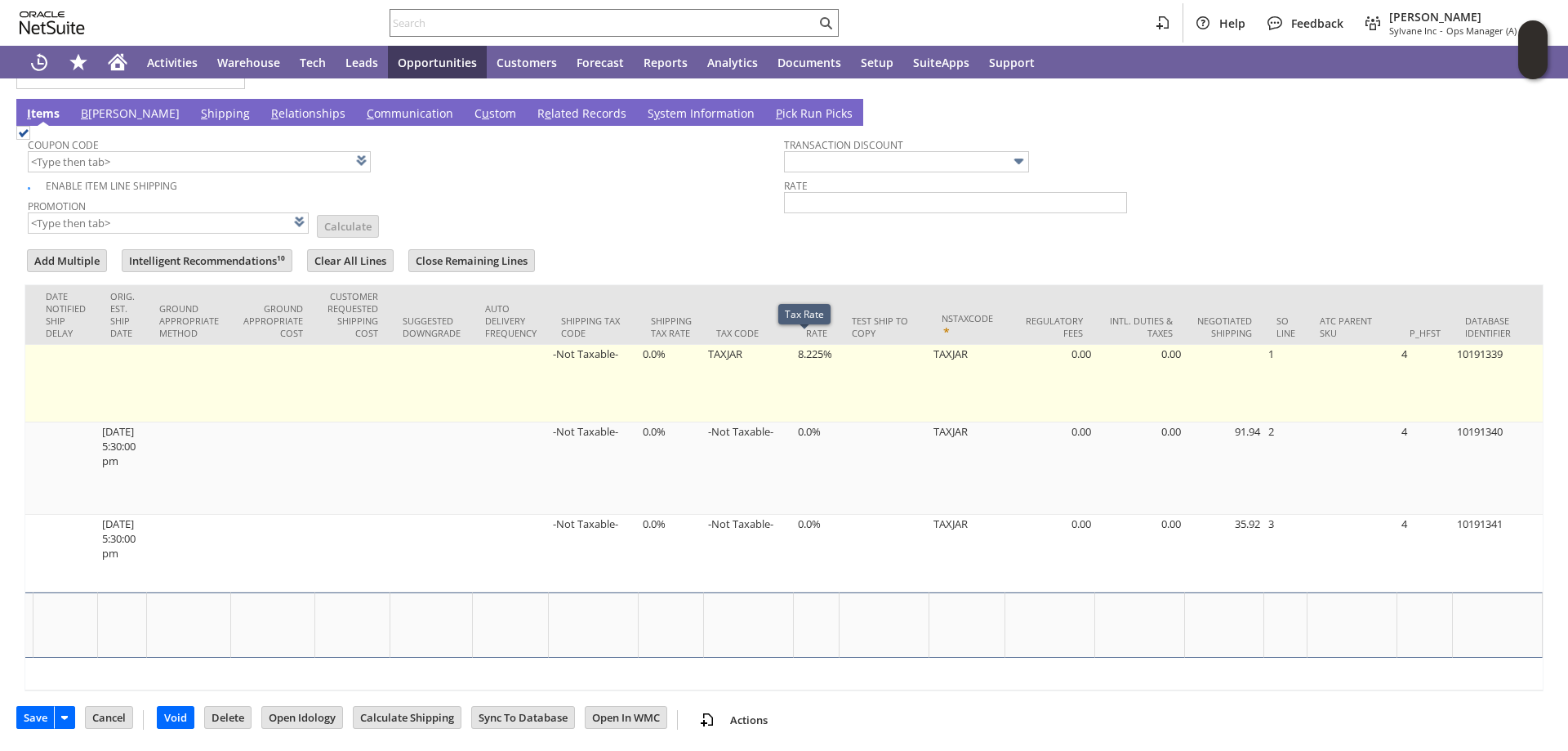
click at [802, 345] on td "8.225%" at bounding box center [816, 383] width 46 height 77
type input "8.225%"
type input "OK"
type input "Make Copy"
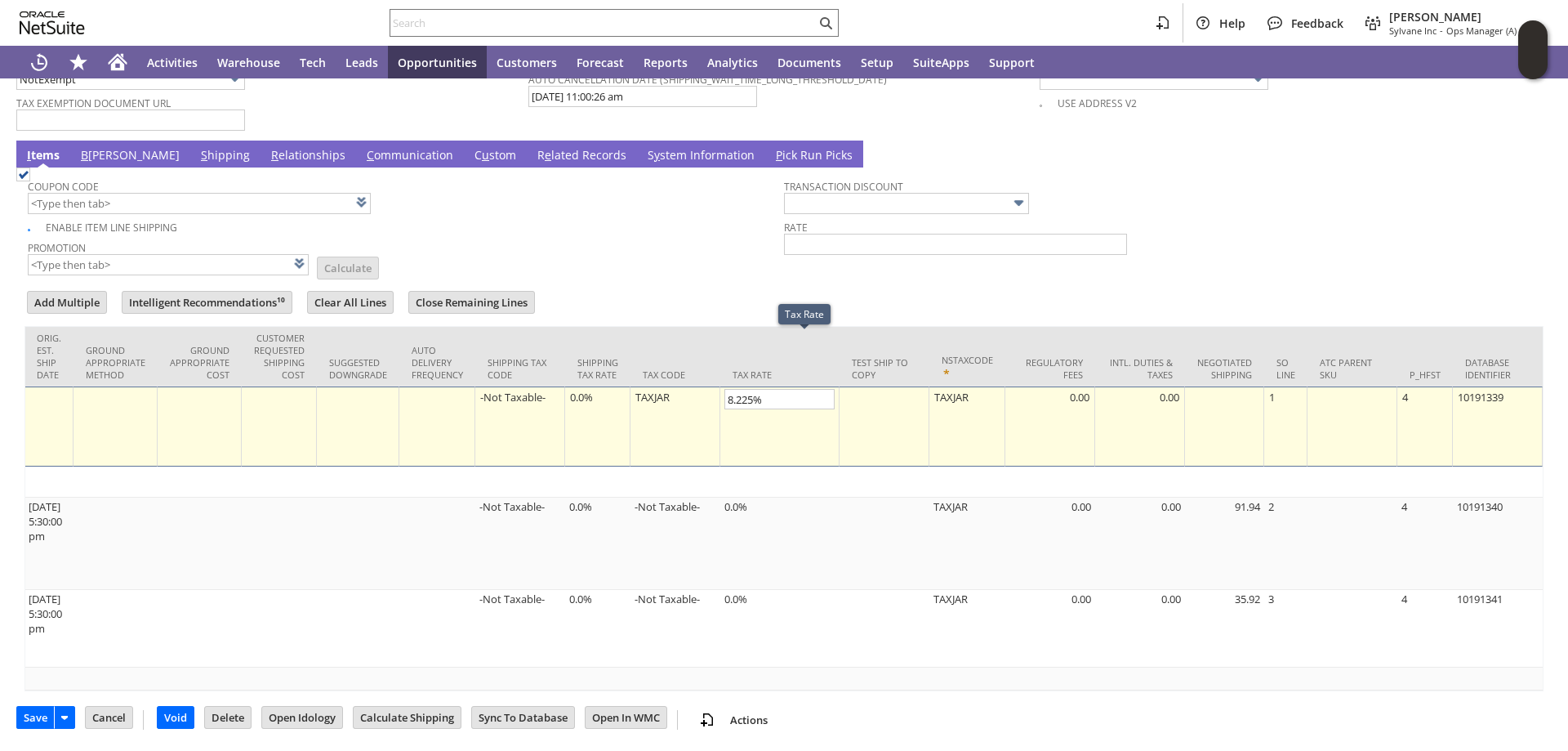
scroll to position [1385, 0]
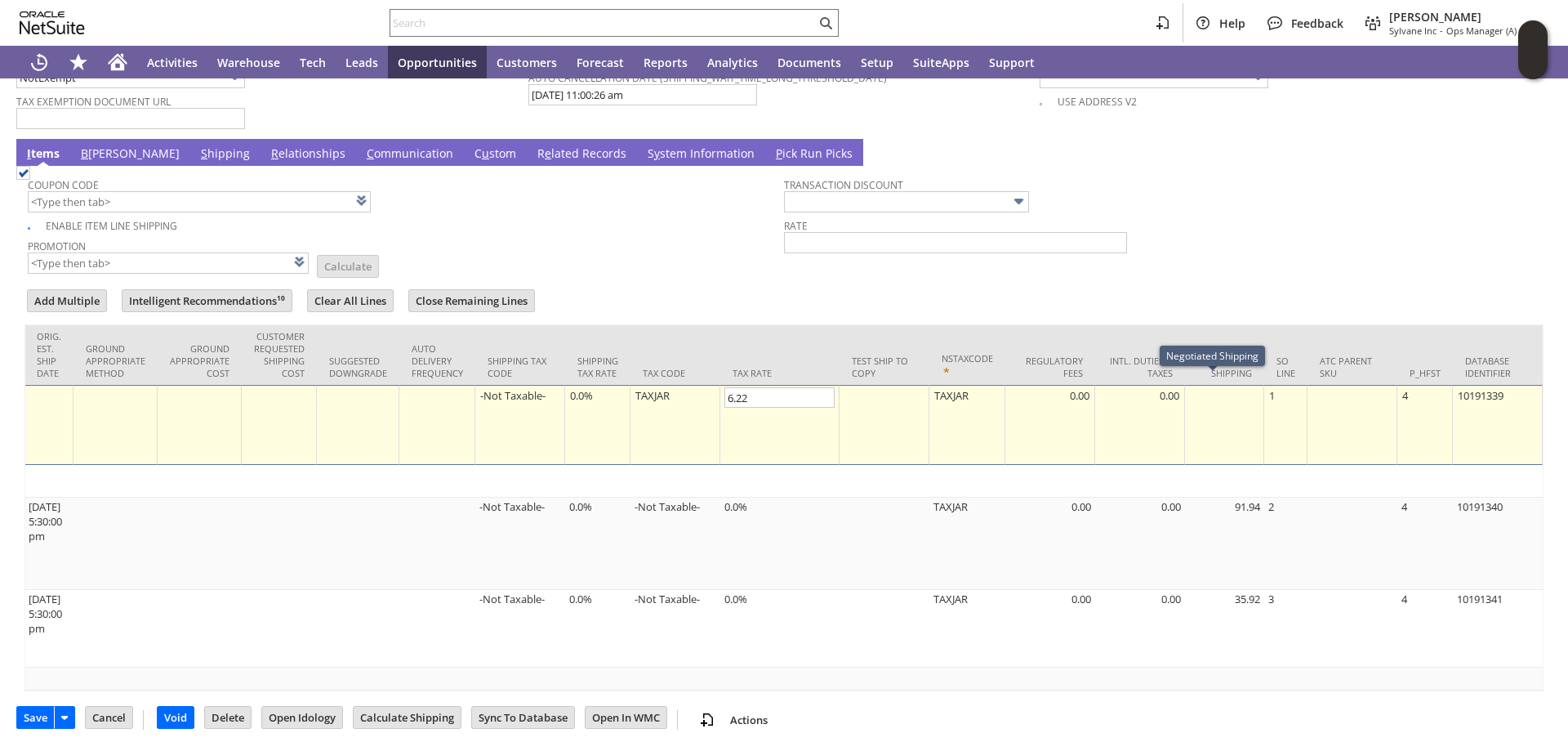
type input "6.225"
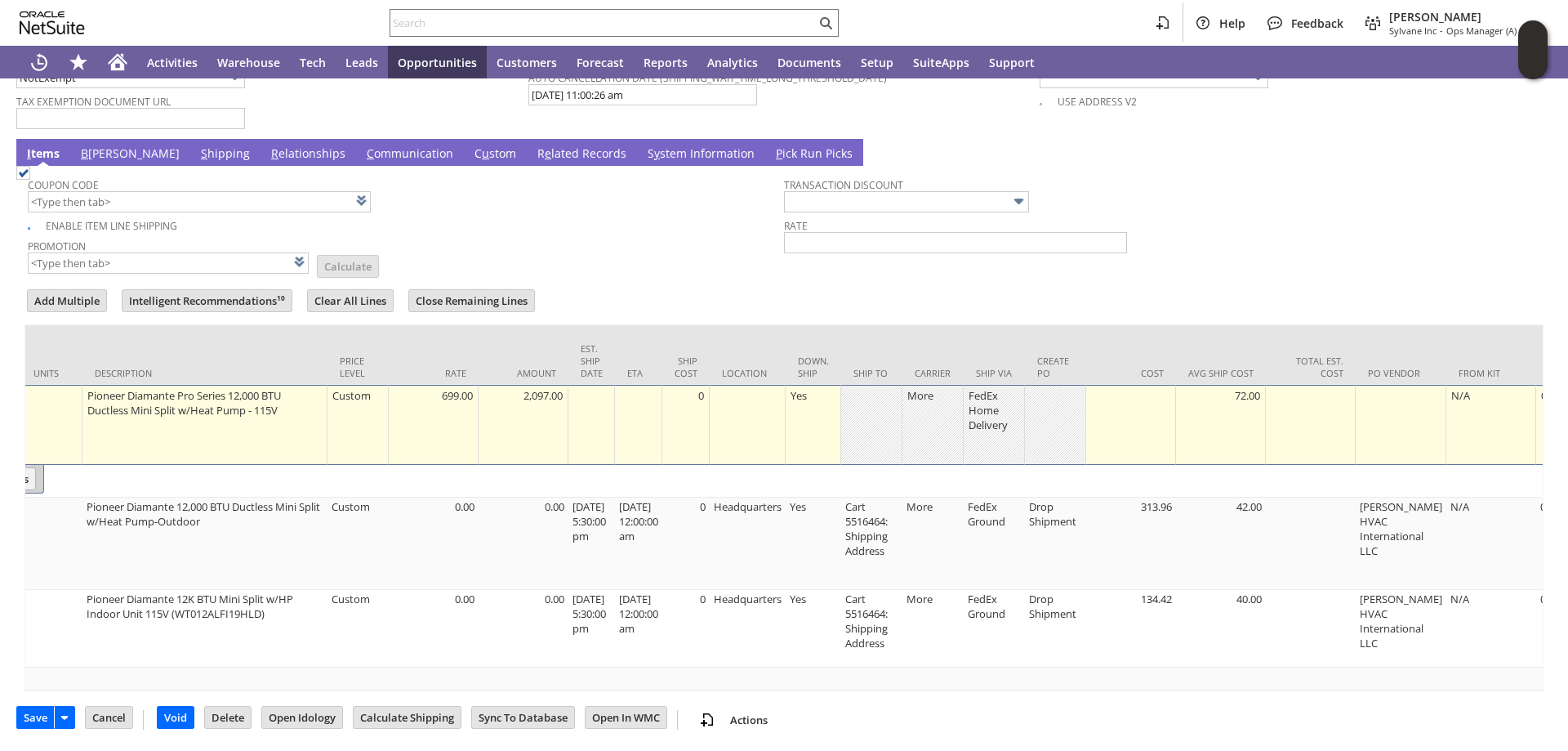
scroll to position [0, 0]
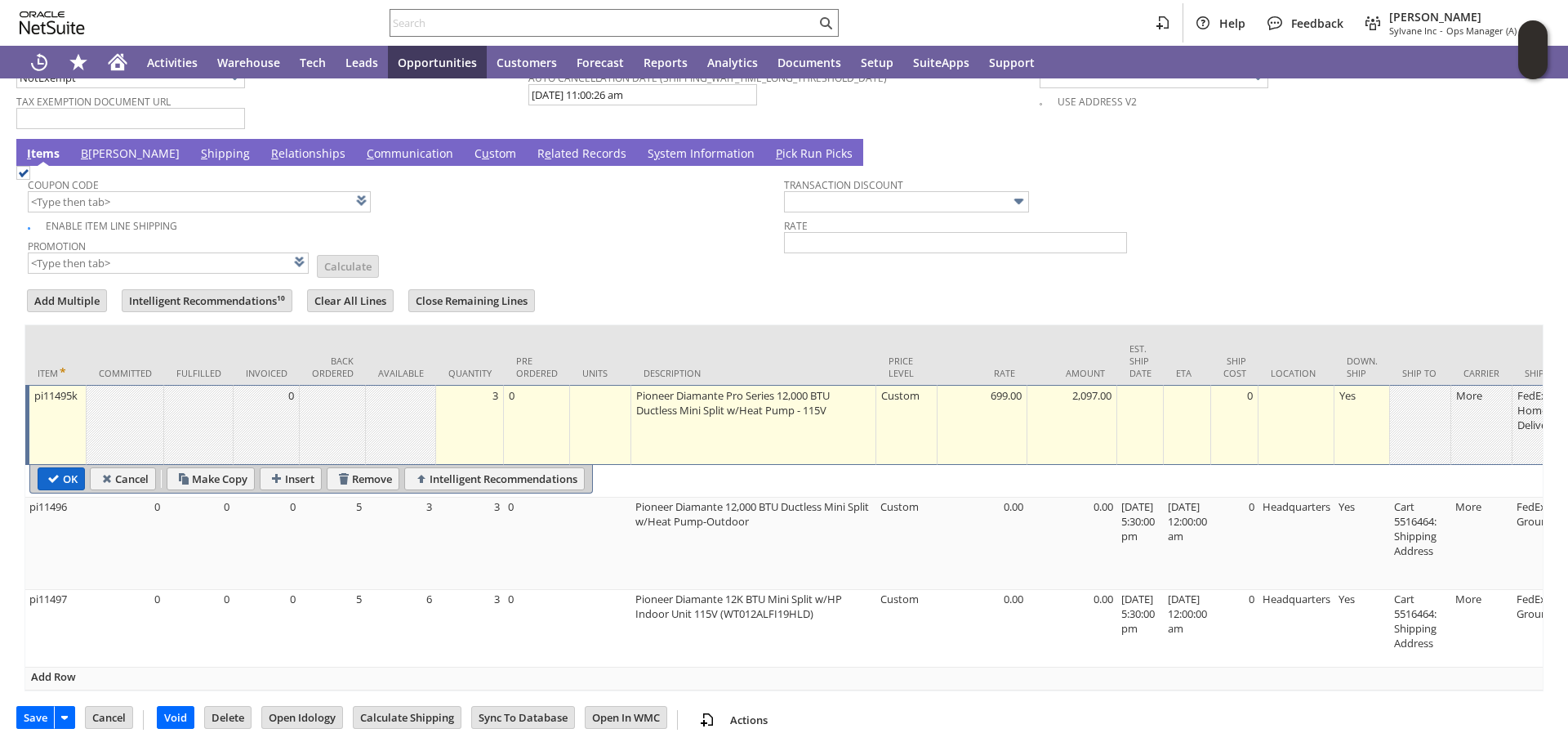
click at [62, 468] on input "OK" at bounding box center [61, 479] width 46 height 21
type input "Add"
type input "Copy Previous"
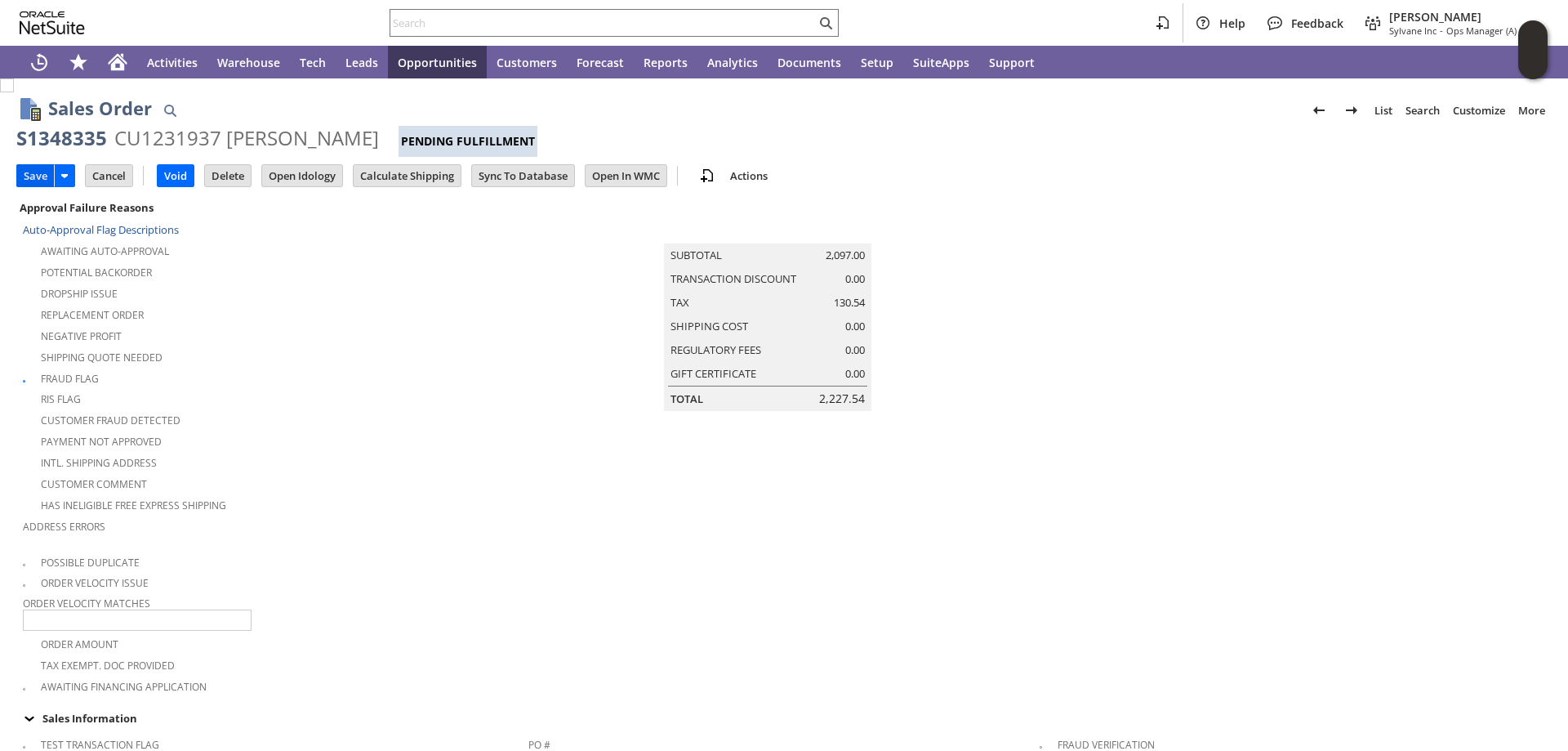
click at [35, 174] on input "Save" at bounding box center [36, 176] width 37 height 21
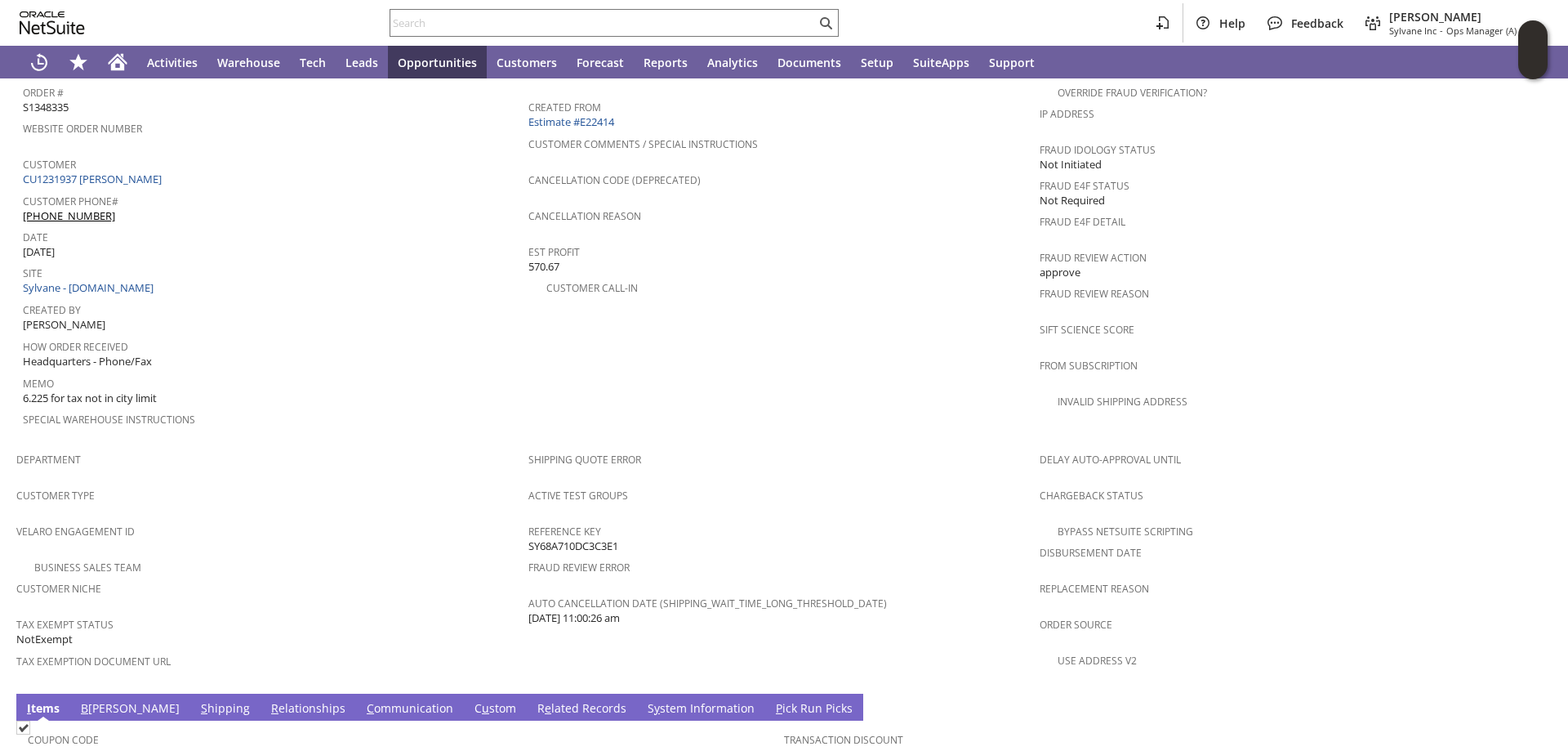
scroll to position [1162, 0]
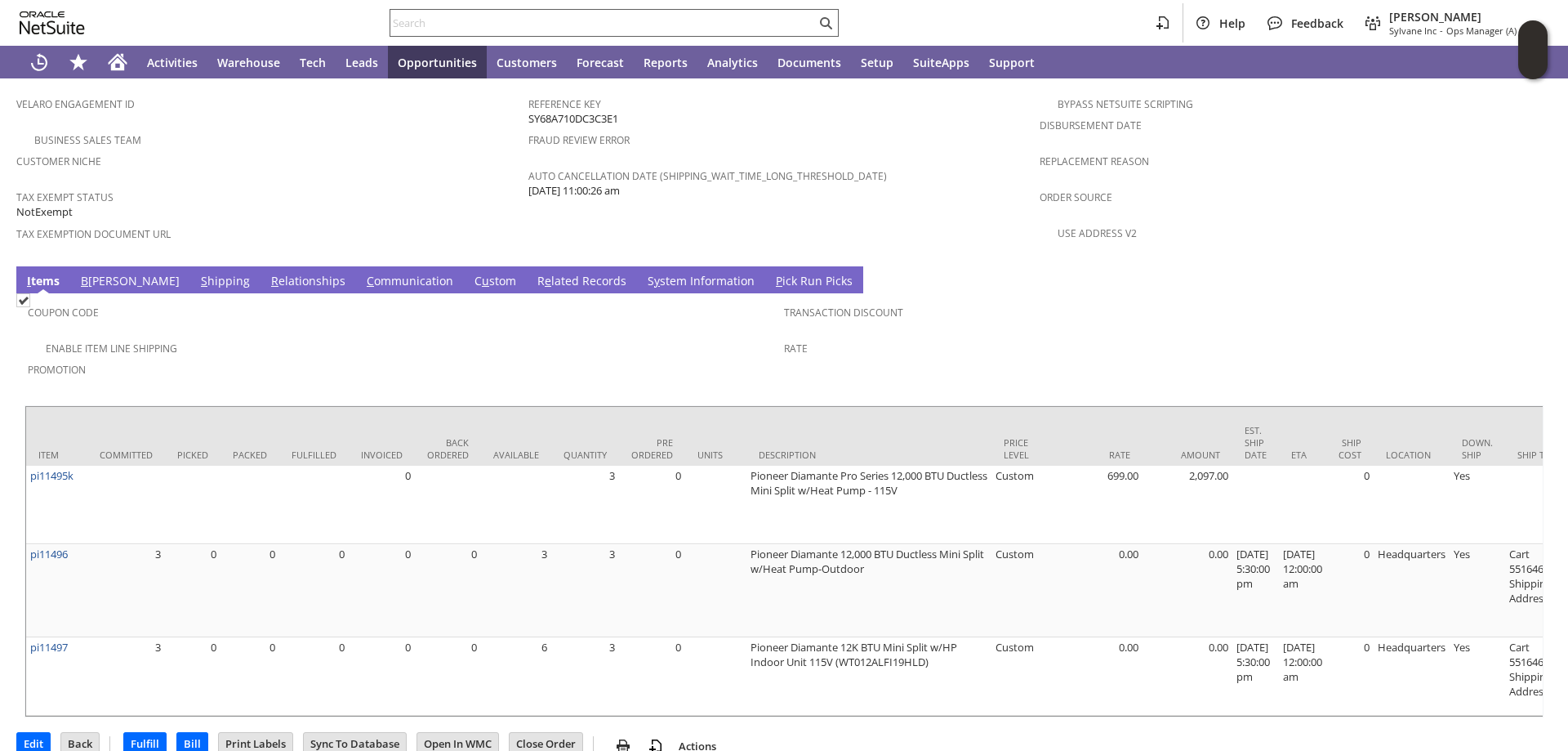
click at [442, 18] on input "text" at bounding box center [603, 22] width 426 height 20
paste input "S1348335"
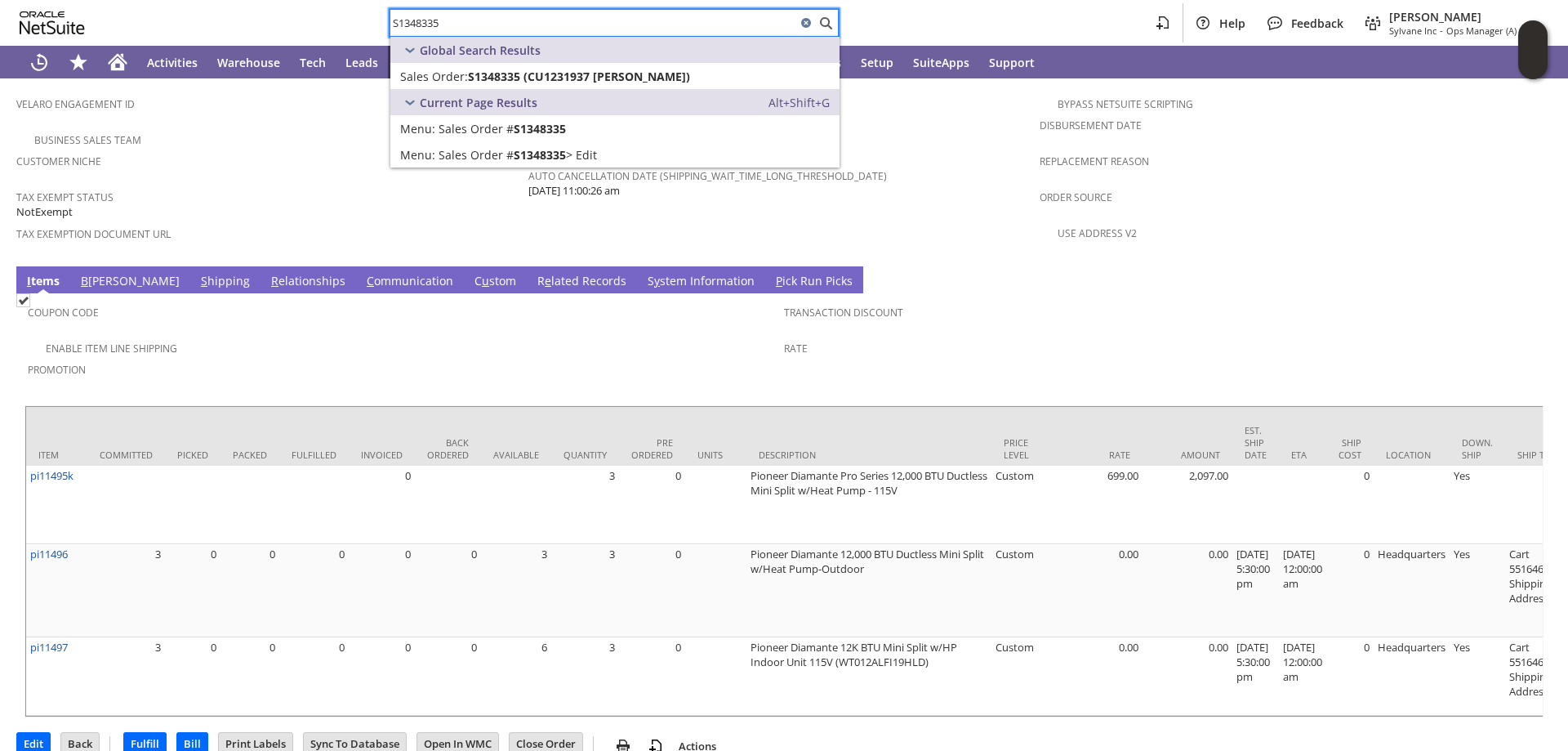
type input "S1348335"
